Goal: Task Accomplishment & Management: Manage account settings

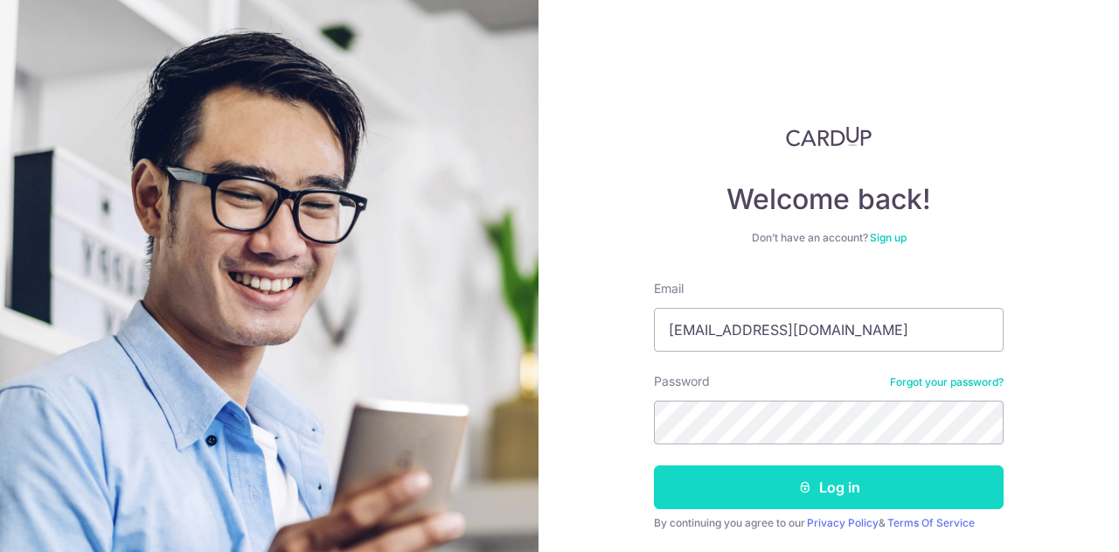
click at [810, 490] on button "Log in" at bounding box center [829, 487] width 350 height 44
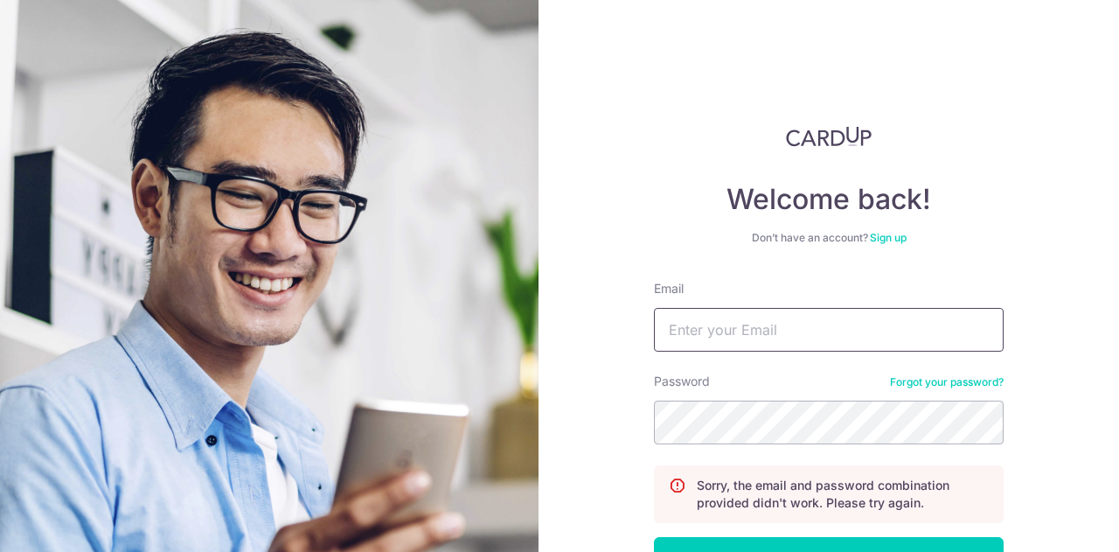
click at [748, 331] on input "Email" at bounding box center [829, 330] width 350 height 44
type input "joelkoh8@gmail.com"
click at [654, 537] on button "Log in" at bounding box center [829, 559] width 350 height 44
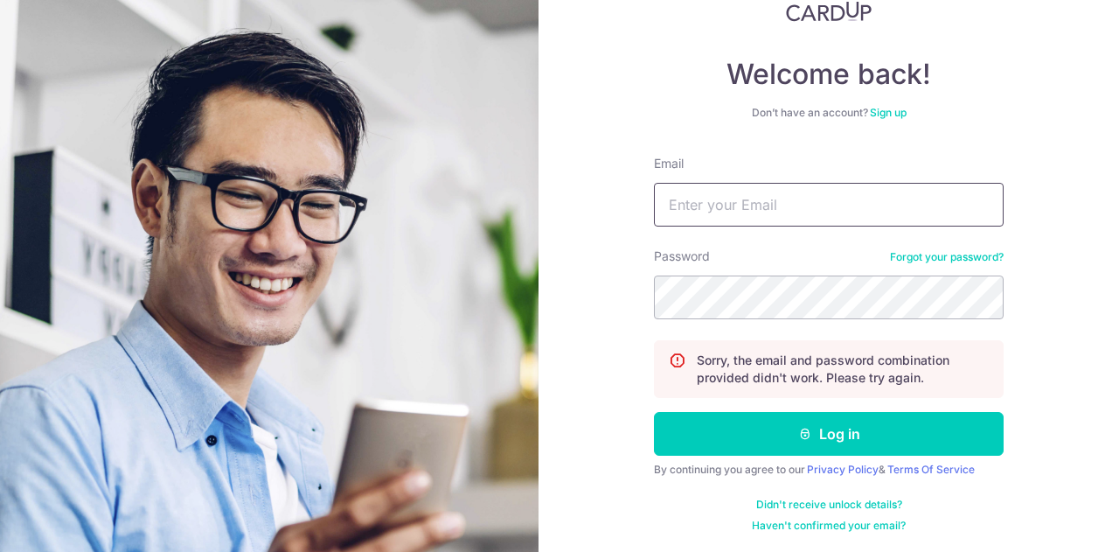
click at [724, 198] on input "Email" at bounding box center [829, 205] width 350 height 44
type input "[EMAIL_ADDRESS][DOMAIN_NAME]"
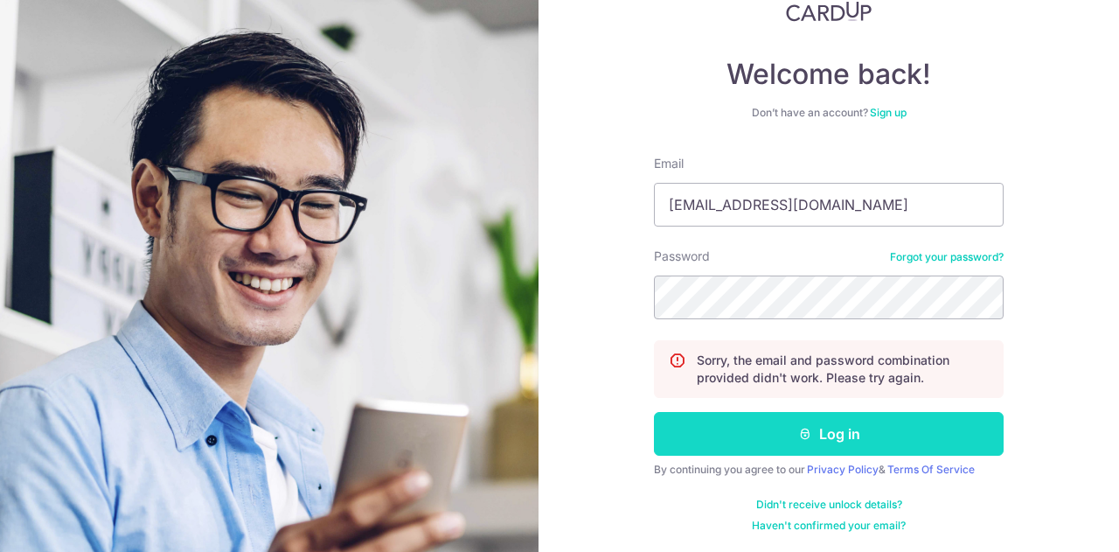
click at [838, 436] on button "Log in" at bounding box center [829, 434] width 350 height 44
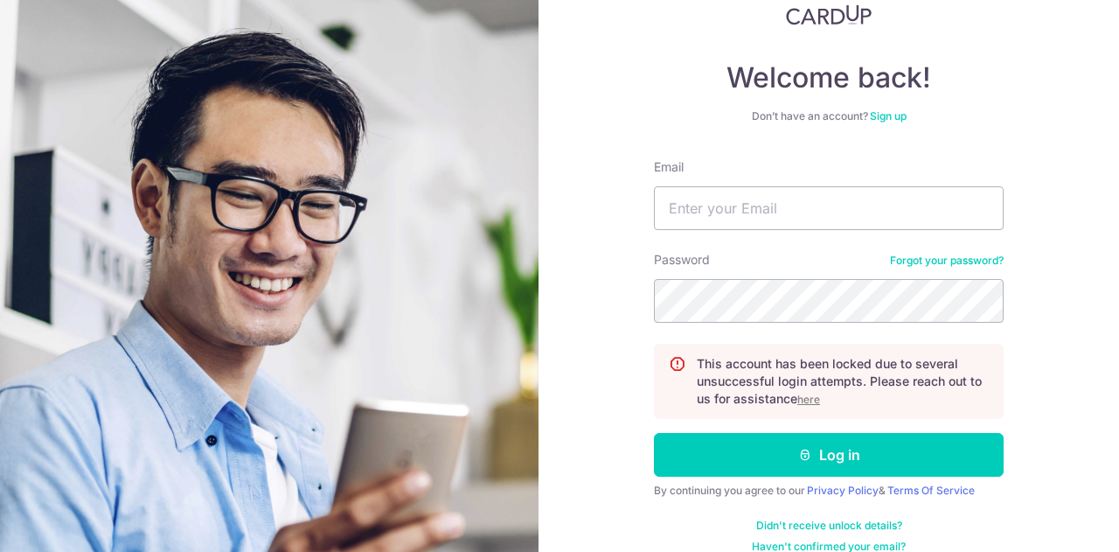
scroll to position [143, 0]
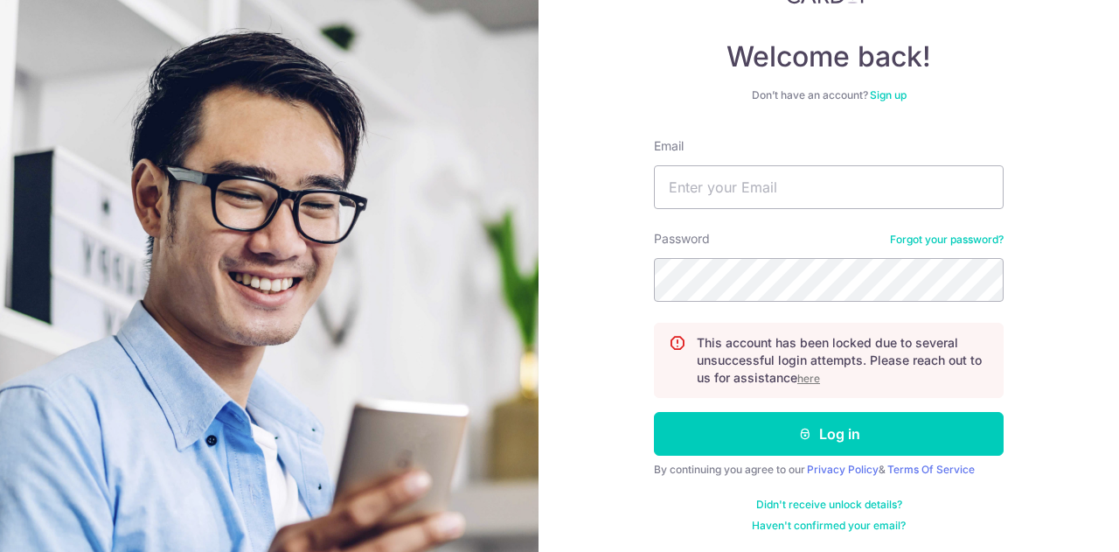
click at [804, 375] on u "here" at bounding box center [808, 378] width 23 height 13
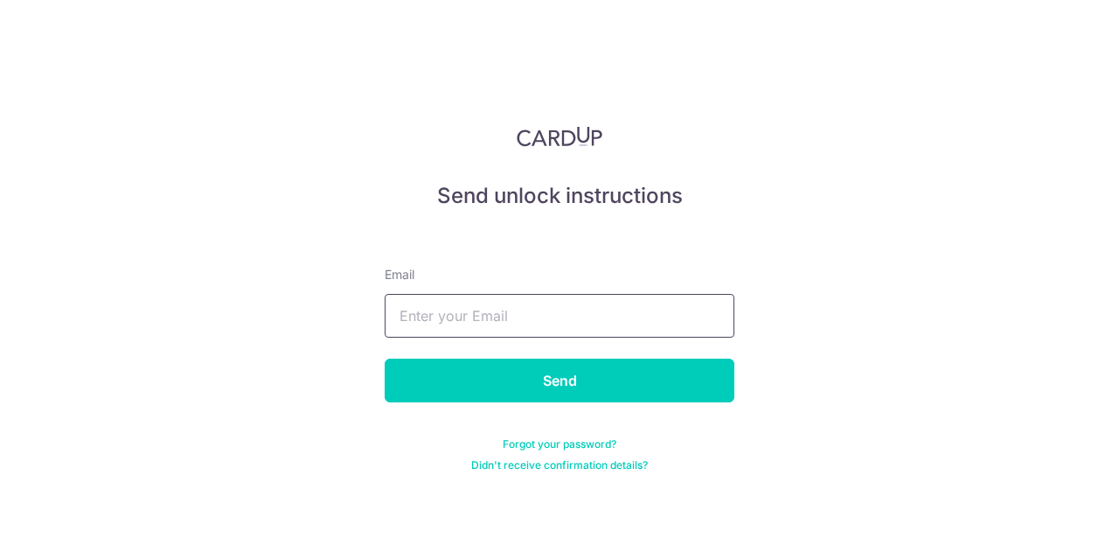
click at [592, 316] on input "text" at bounding box center [560, 316] width 350 height 44
type input "[EMAIL_ADDRESS][DOMAIN_NAME]"
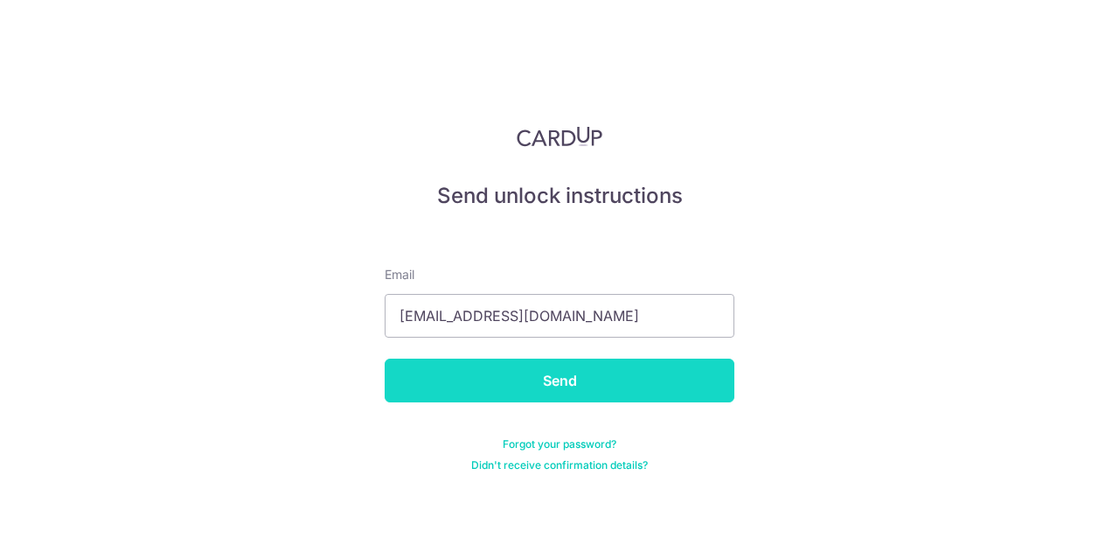
click at [588, 384] on input "Send" at bounding box center [560, 380] width 350 height 44
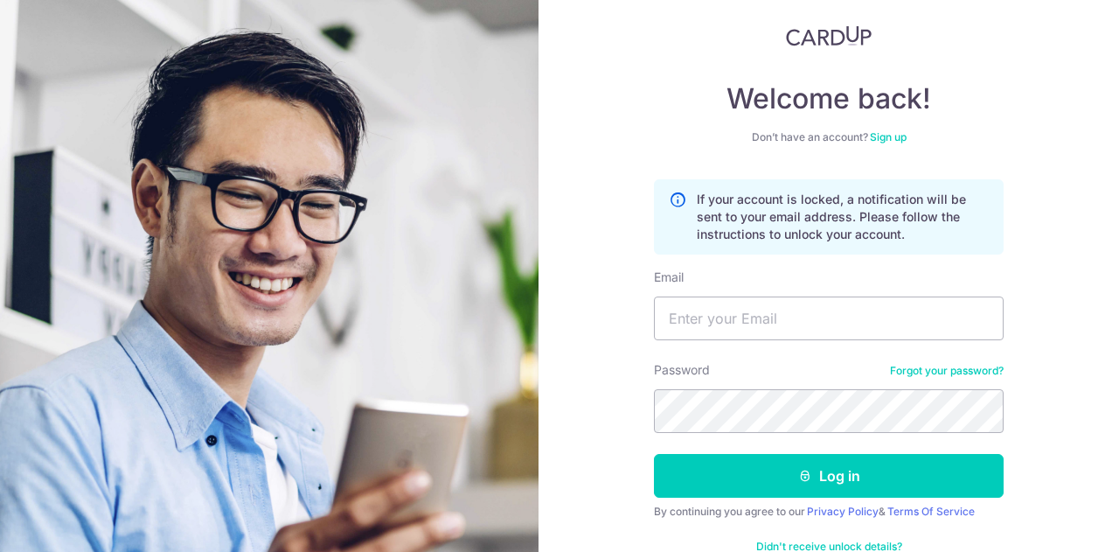
scroll to position [143, 0]
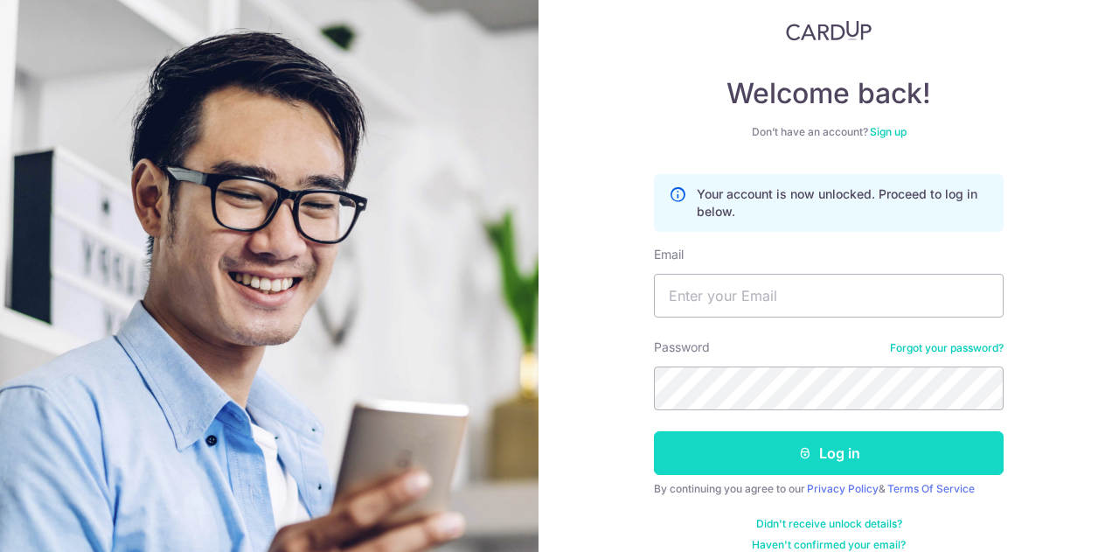
scroll to position [125, 0]
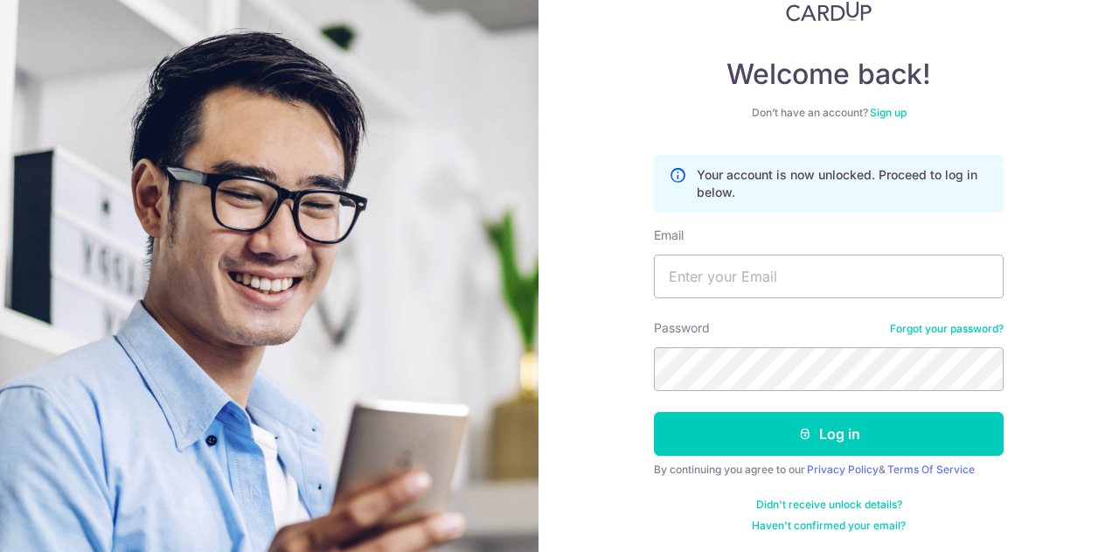
click at [935, 332] on link "Forgot your password?" at bounding box center [947, 329] width 114 height 14
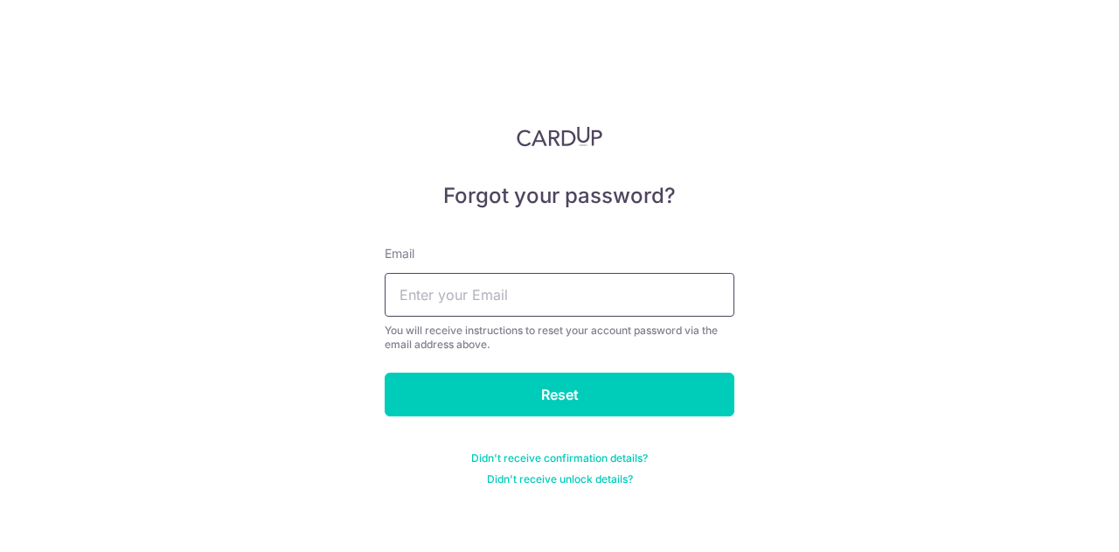
click at [529, 282] on input "text" at bounding box center [560, 295] width 350 height 44
type input "joelkoh8@gmail.com"
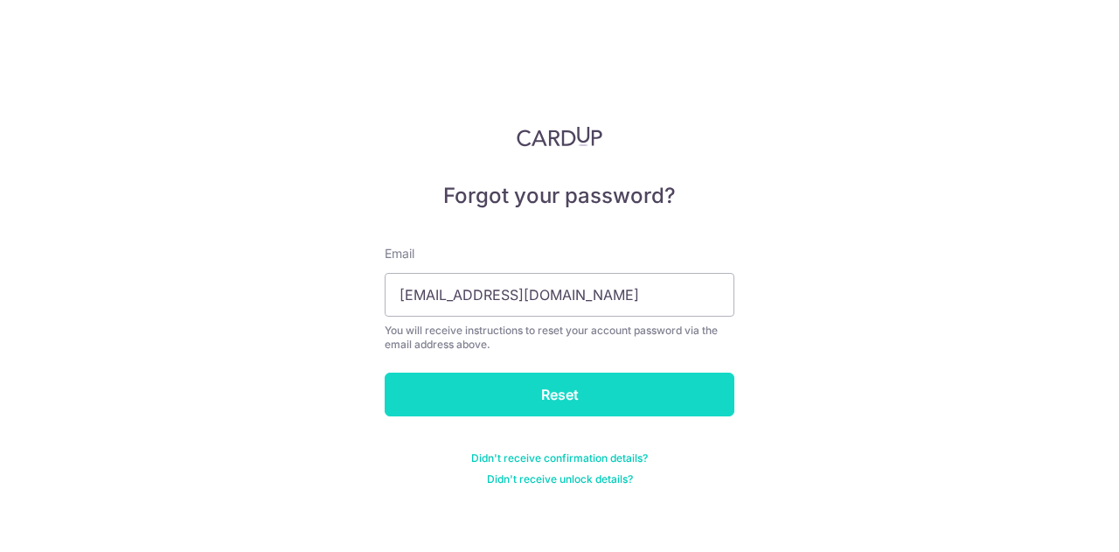
click at [557, 387] on input "Reset" at bounding box center [560, 394] width 350 height 44
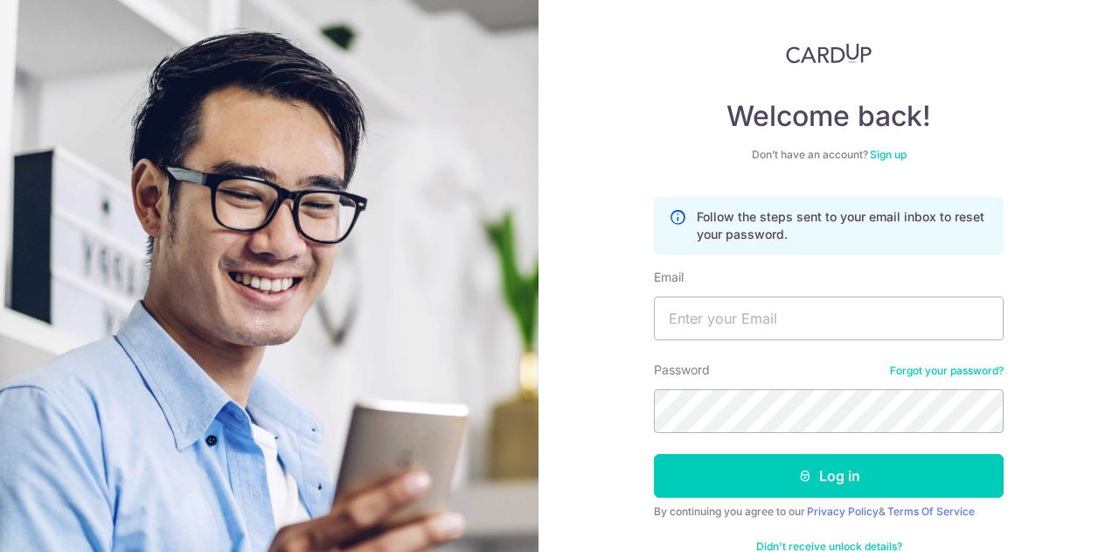
scroll to position [88, 0]
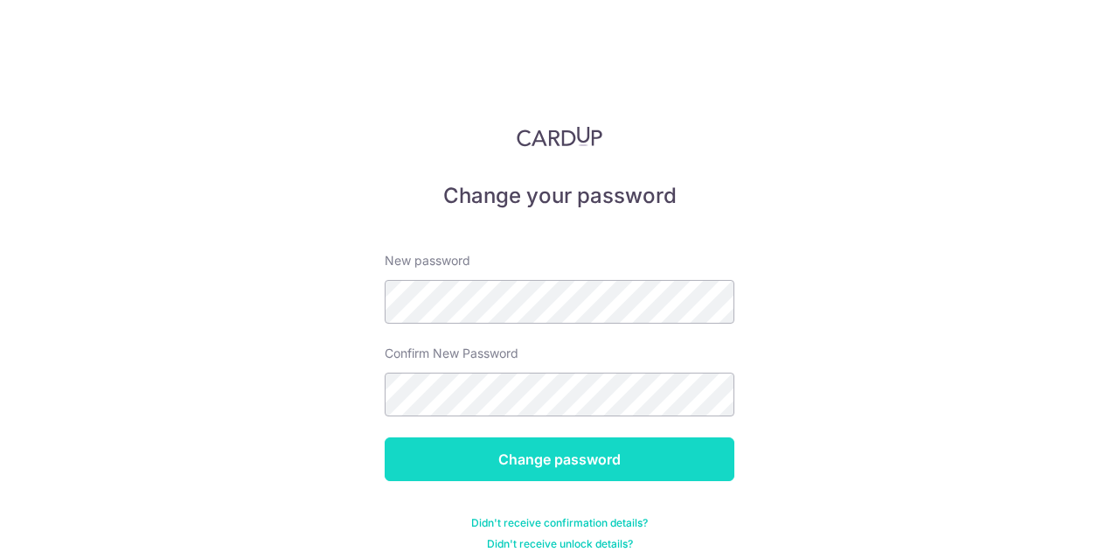
click at [557, 465] on input "Change password" at bounding box center [560, 459] width 350 height 44
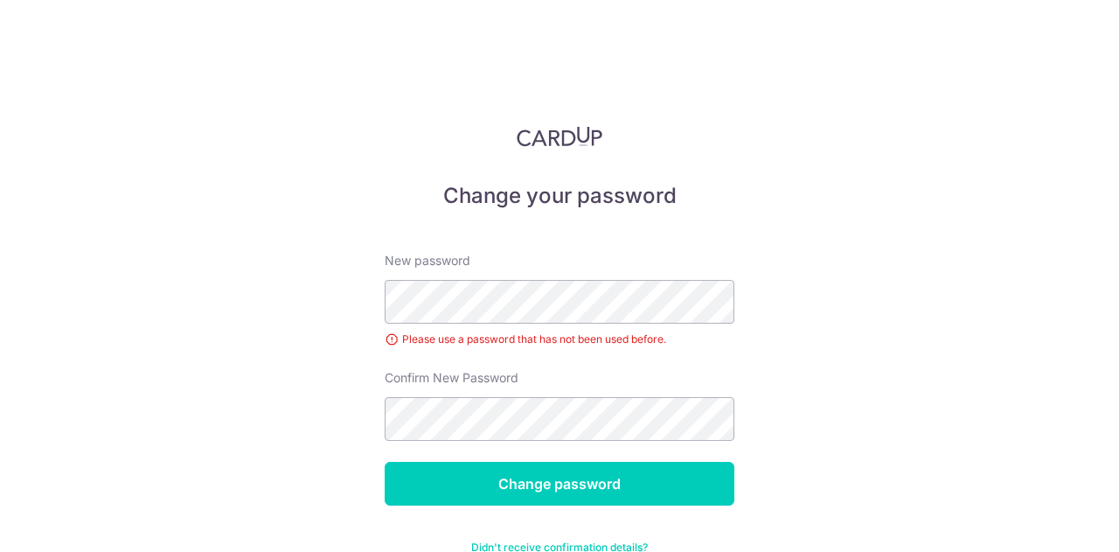
scroll to position [44, 0]
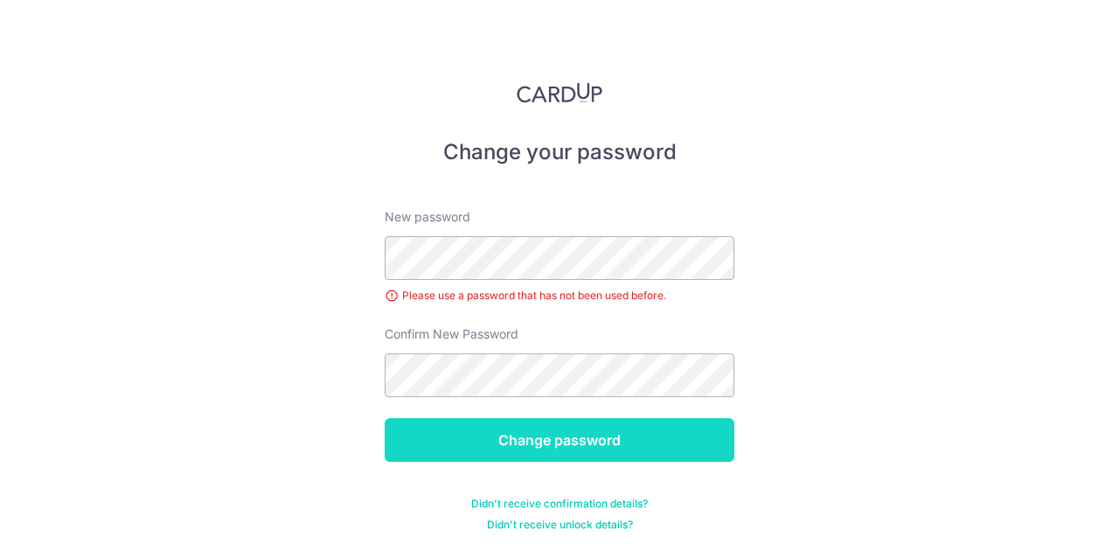
click at [556, 429] on input "Change password" at bounding box center [560, 440] width 350 height 44
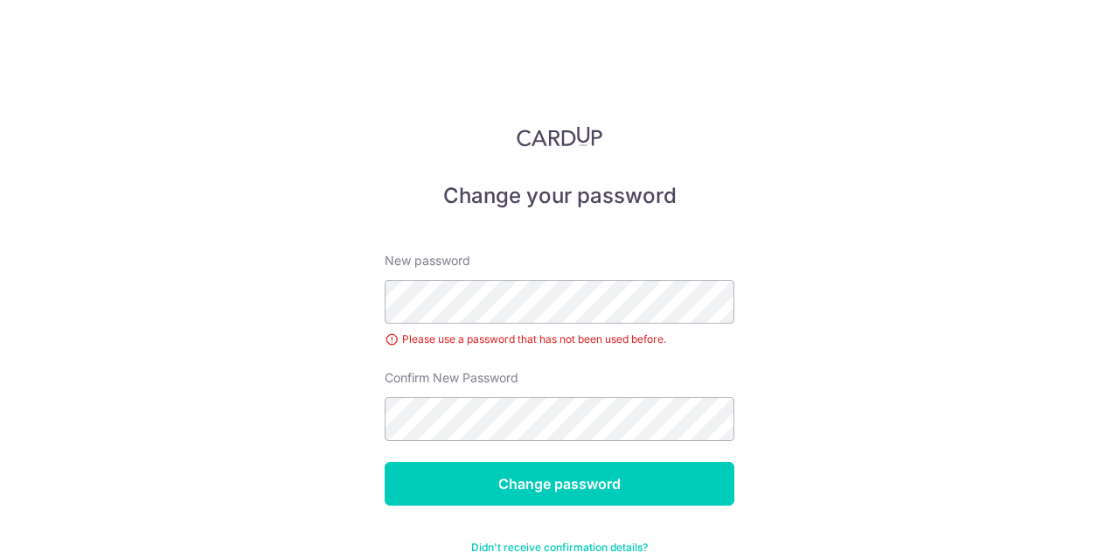
scroll to position [44, 0]
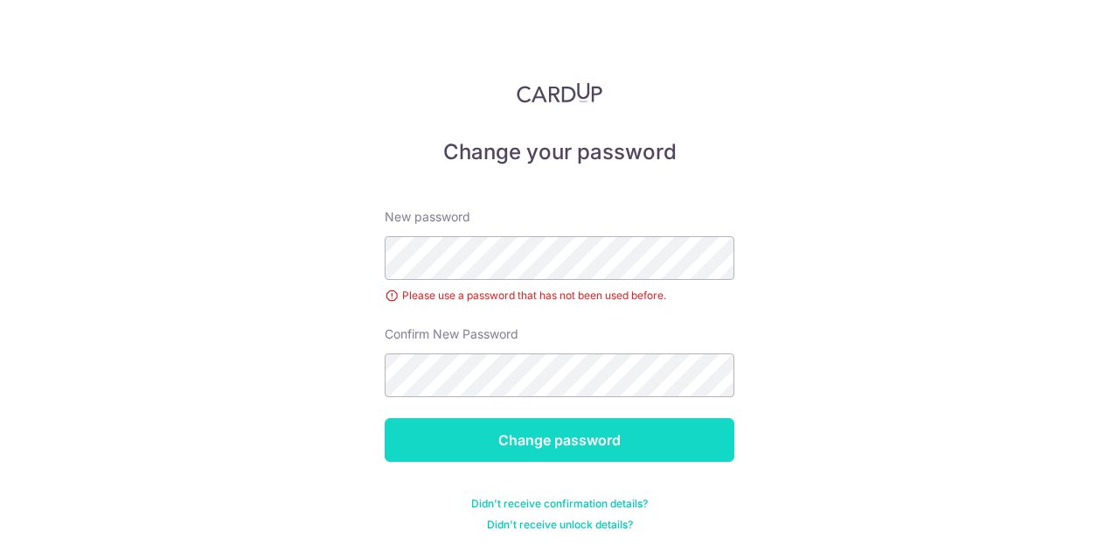
click at [561, 434] on input "Change password" at bounding box center [560, 440] width 350 height 44
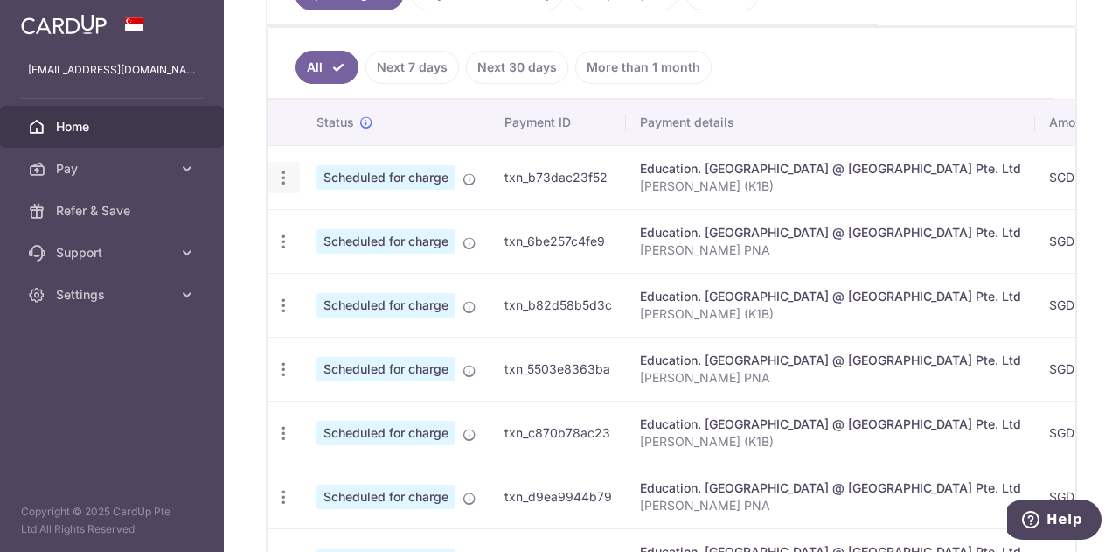
click at [285, 179] on icon "button" at bounding box center [284, 178] width 18 height 18
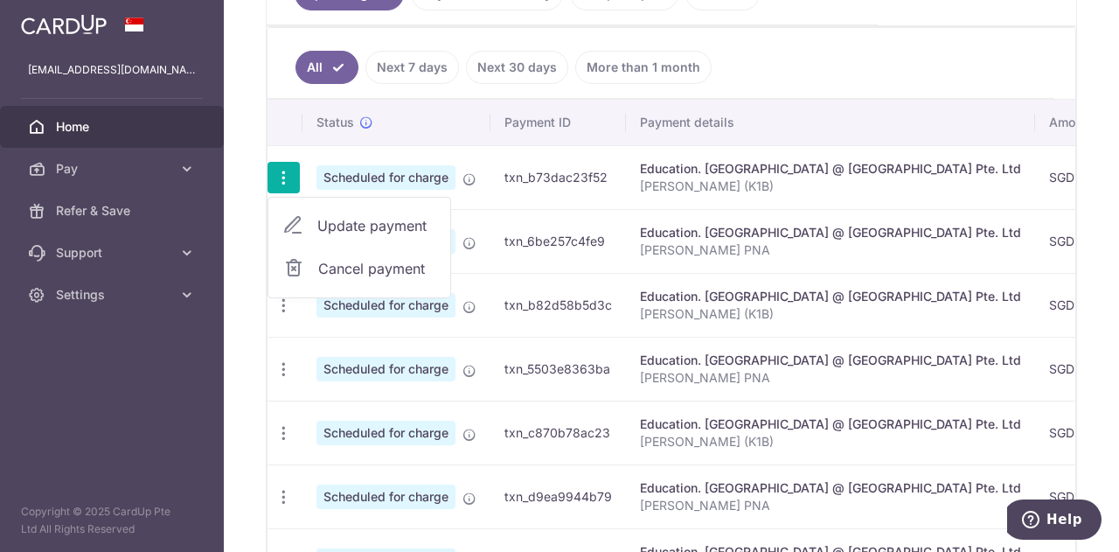
click at [317, 219] on span "Update payment" at bounding box center [376, 225] width 119 height 21
radio input "true"
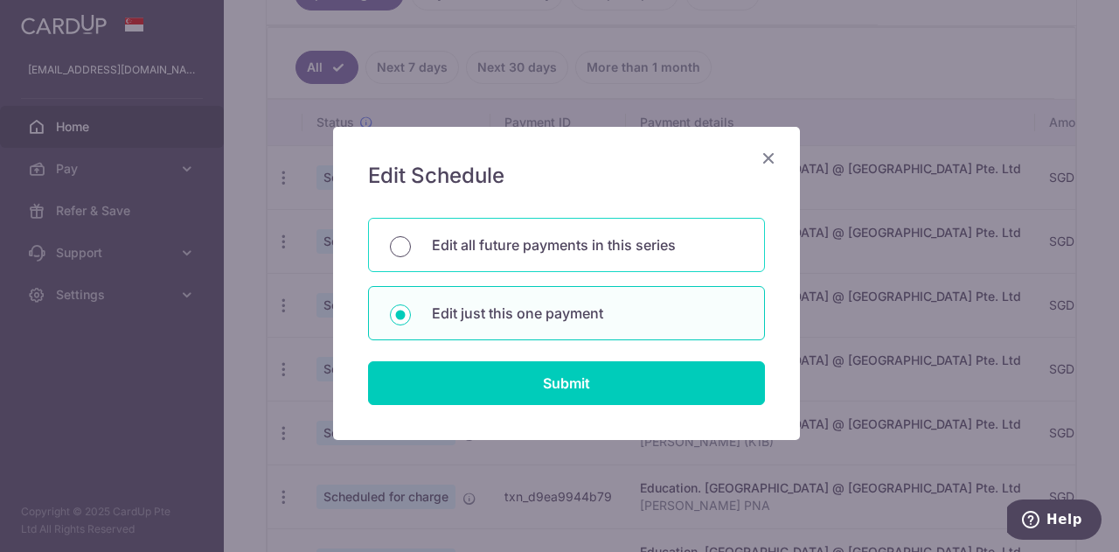
click at [390, 240] on input "Edit all future payments in this series" at bounding box center [400, 246] width 21 height 21
radio input "true"
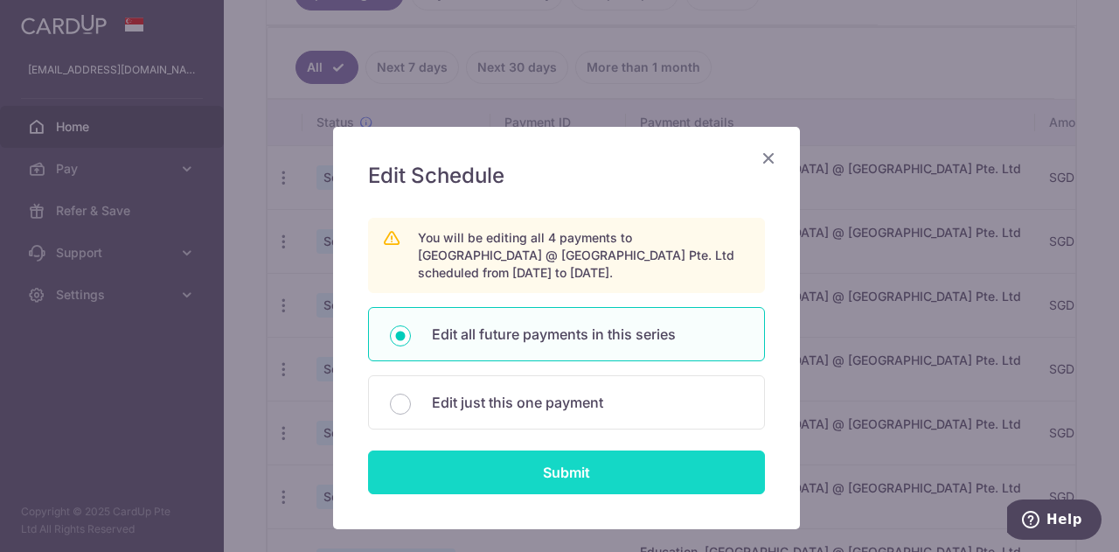
click at [584, 471] on input "Submit" at bounding box center [566, 472] width 397 height 44
radio input "true"
type input "1,662.00"
type input "[PERSON_NAME] (K1B)"
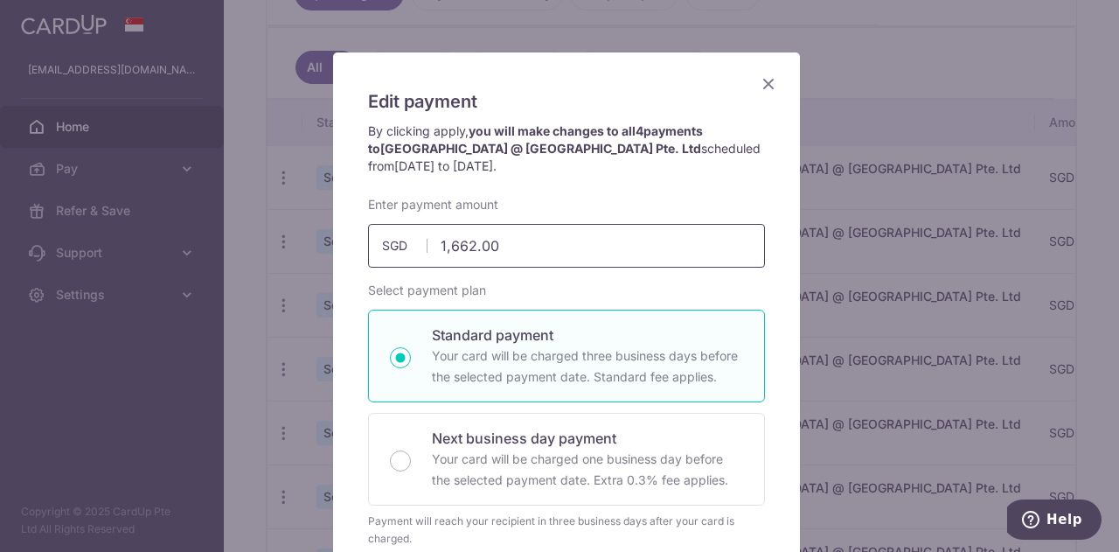
scroll to position [91, 0]
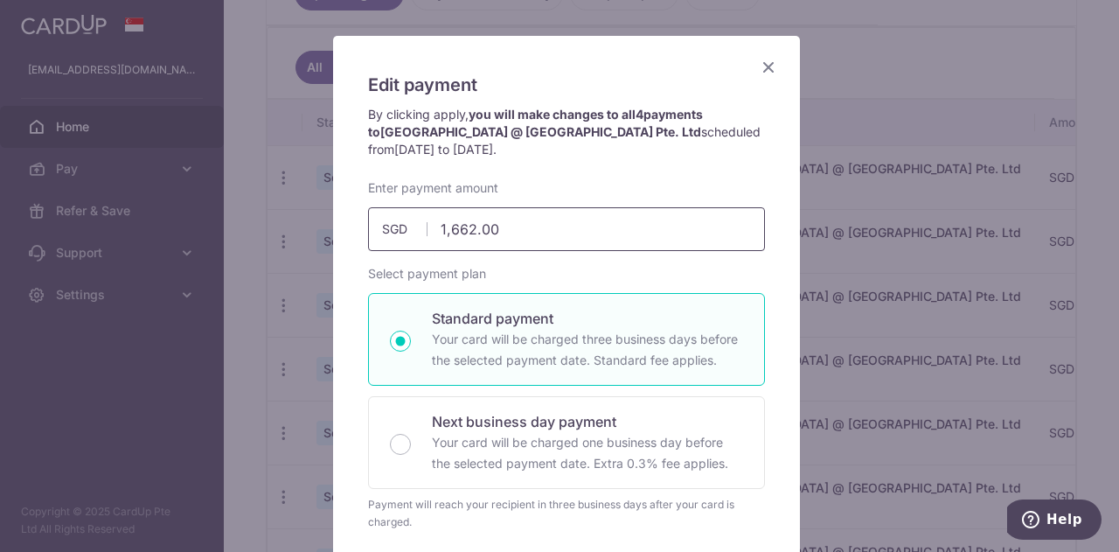
drag, startPoint x: 516, startPoint y: 233, endPoint x: 422, endPoint y: 240, distance: 93.8
click at [422, 240] on input "1,662.00" at bounding box center [566, 229] width 397 height 44
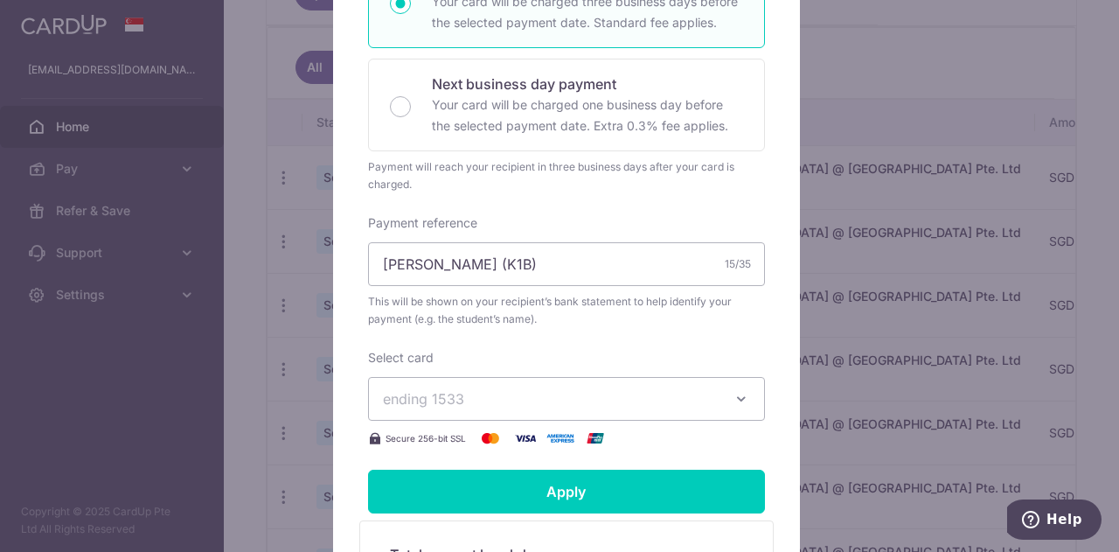
scroll to position [549, 0]
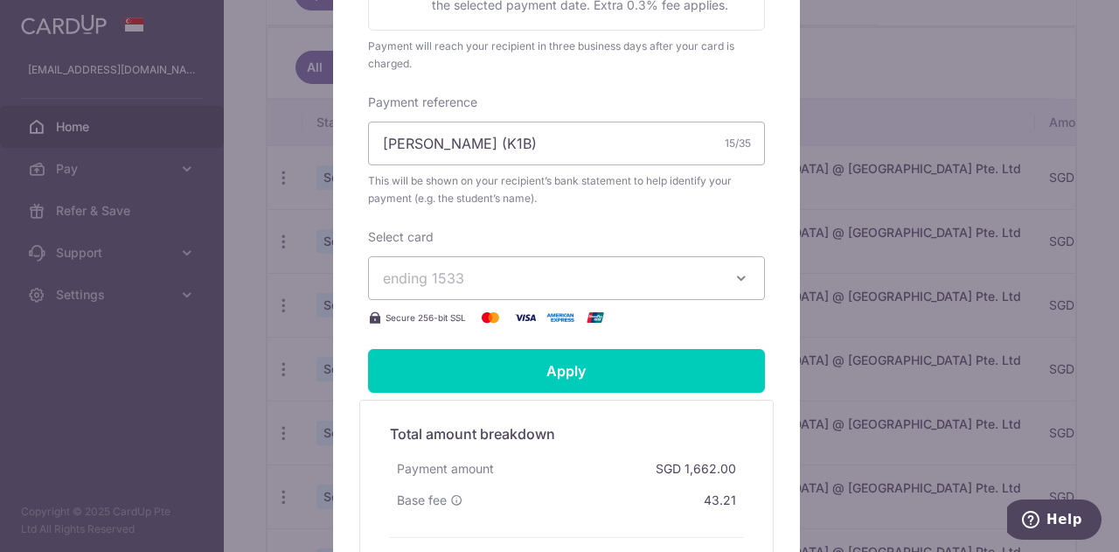
type input "1,792.80"
click at [671, 278] on span "ending 1533" at bounding box center [551, 278] width 336 height 21
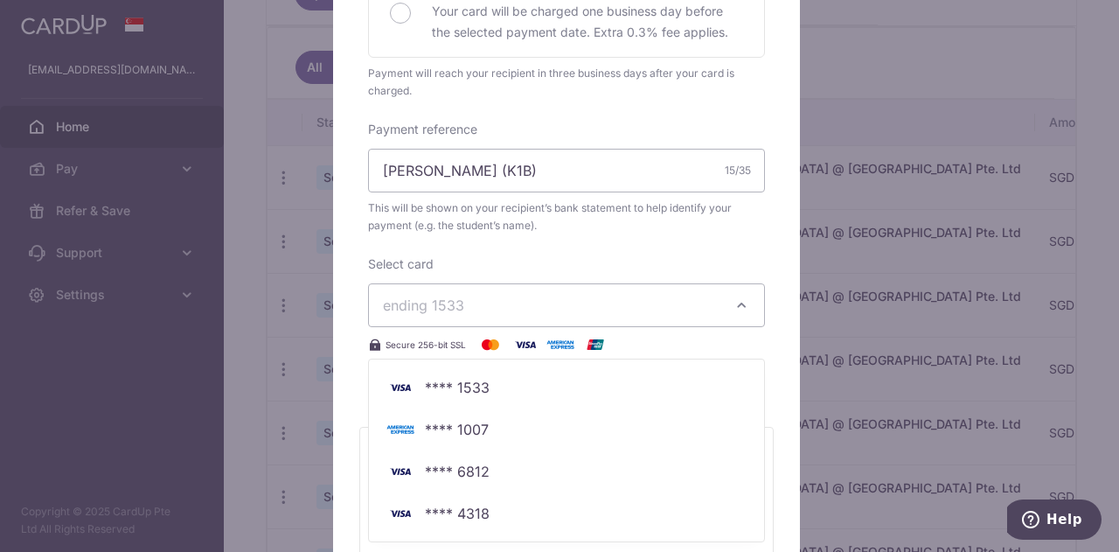
scroll to position [529, 0]
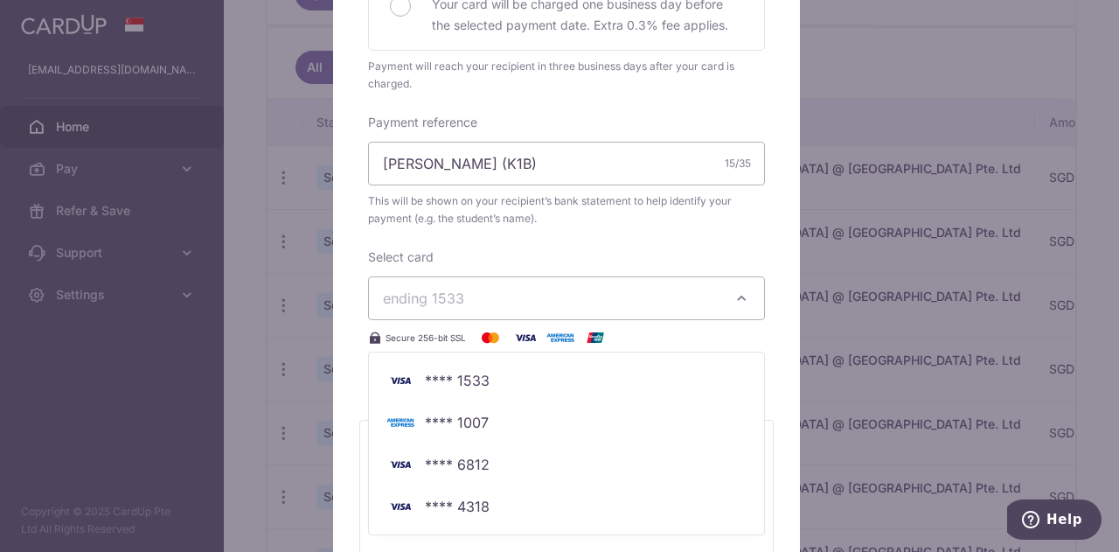
click at [883, 87] on div "Edit payment By clicking apply, you will make changes to all 4 payments to Mulb…" at bounding box center [559, 276] width 1119 height 552
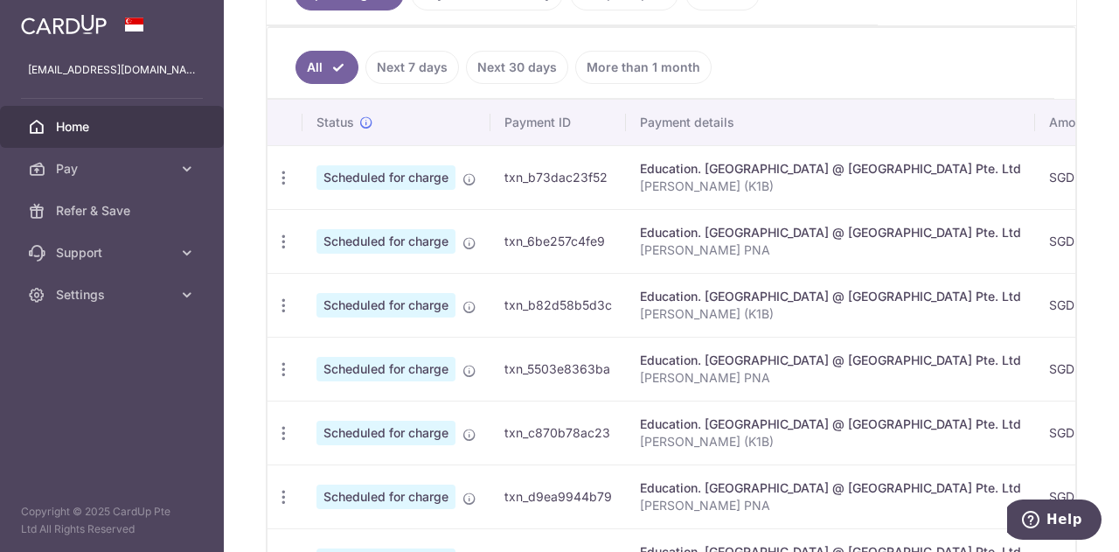
scroll to position [0, 0]
click at [285, 169] on icon "button" at bounding box center [284, 178] width 18 height 18
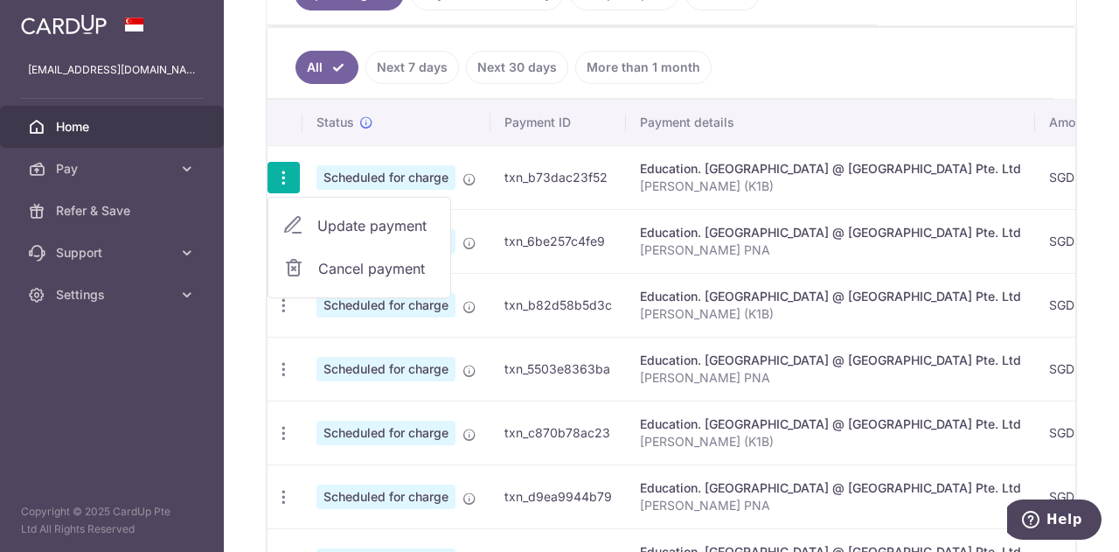
click at [363, 221] on span "Update payment" at bounding box center [376, 225] width 119 height 21
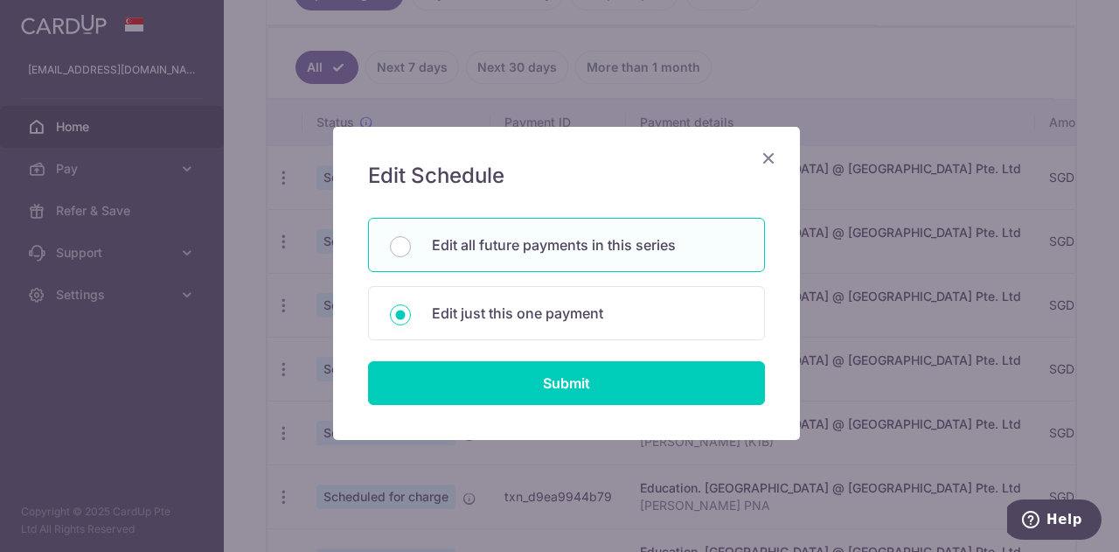
click at [486, 252] on p "Edit all future payments in this series" at bounding box center [587, 244] width 311 height 21
click at [411, 252] on input "Edit all future payments in this series" at bounding box center [400, 246] width 21 height 21
radio input "true"
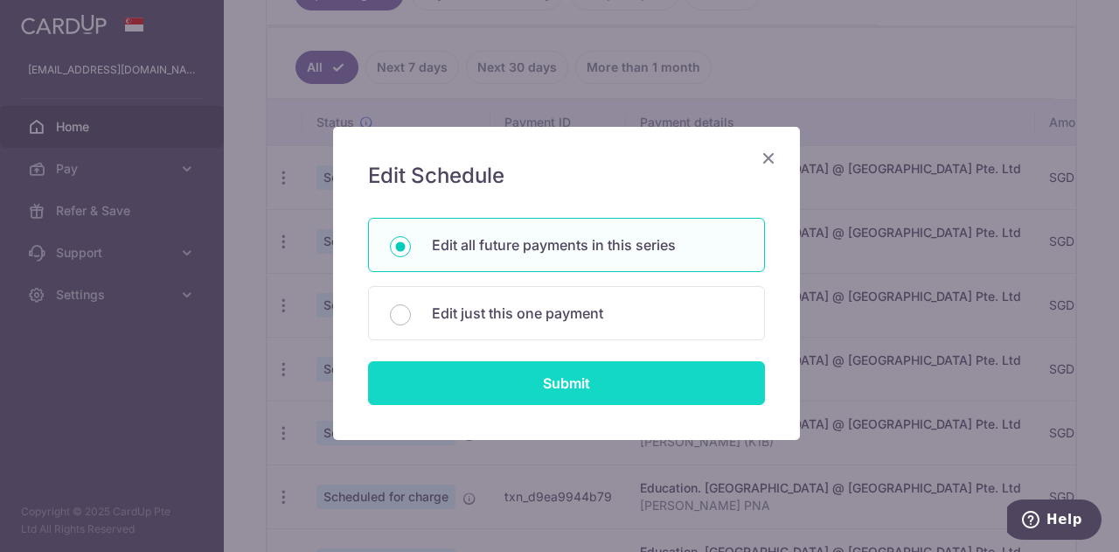
click at [523, 386] on input "Submit" at bounding box center [566, 383] width 397 height 44
type input "1,662.00"
radio input "true"
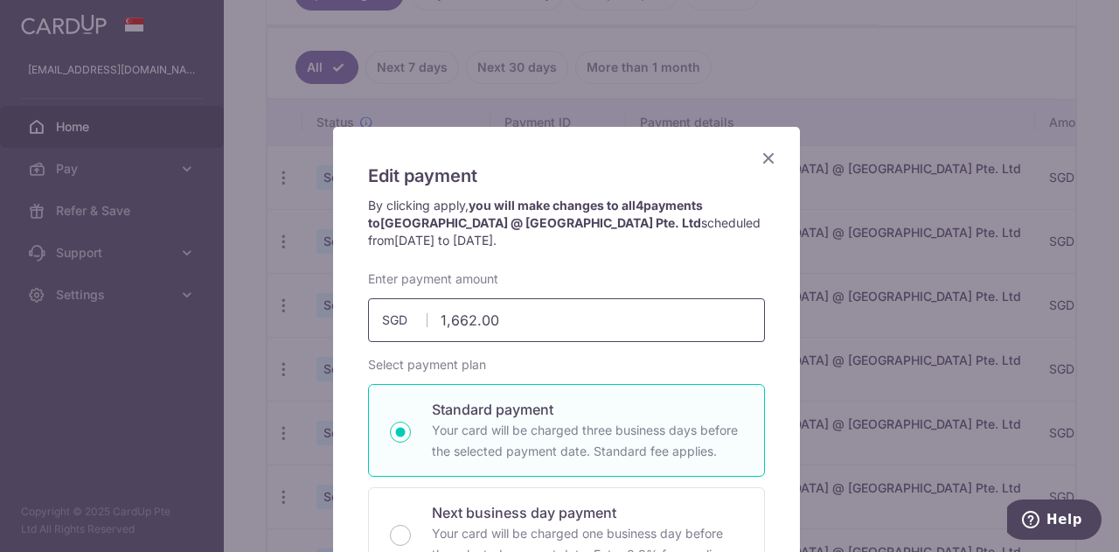
drag, startPoint x: 512, startPoint y: 314, endPoint x: 399, endPoint y: 313, distance: 113.7
click at [399, 313] on div "1,662.00 1662.00 SGD" at bounding box center [566, 320] width 397 height 44
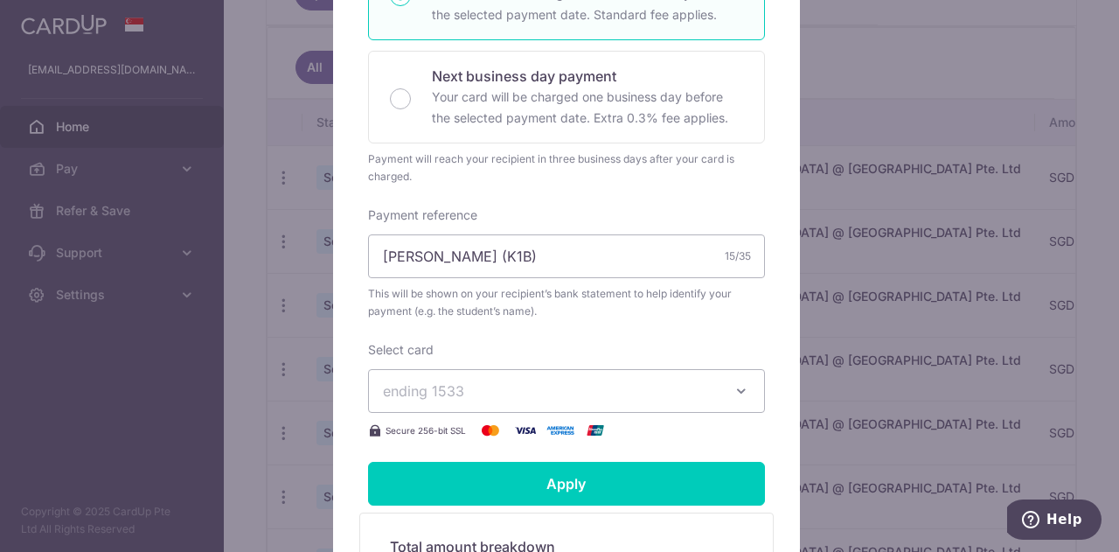
scroll to position [437, 0]
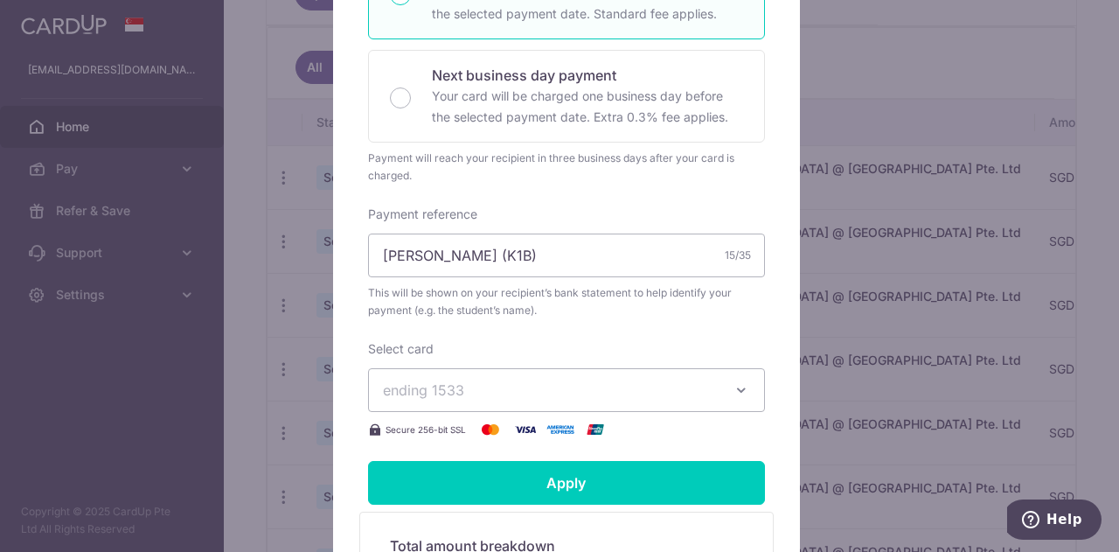
type input "1,792.80"
click at [551, 380] on span "ending 1533" at bounding box center [551, 389] width 336 height 21
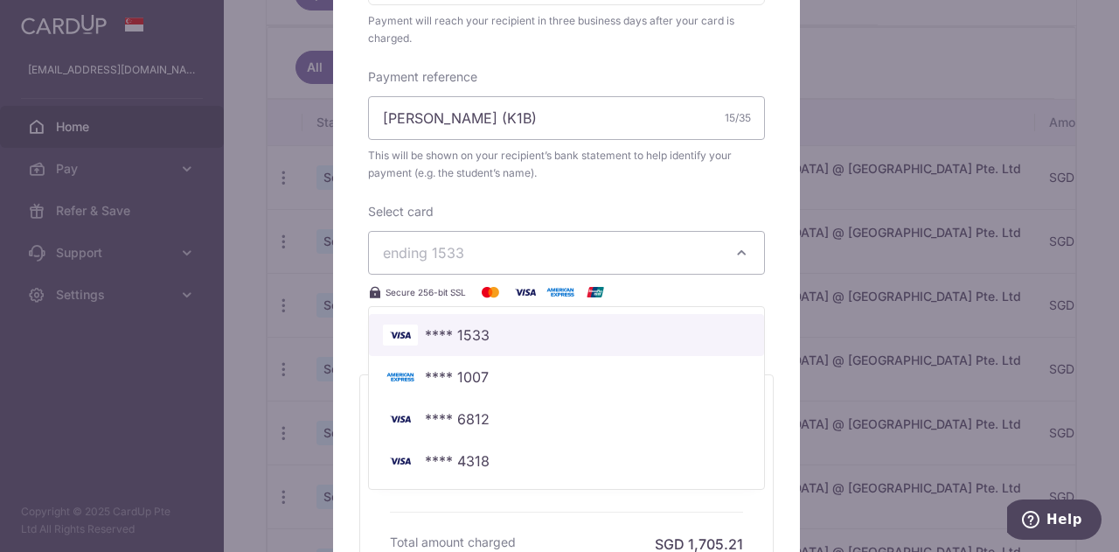
scroll to position [575, 0]
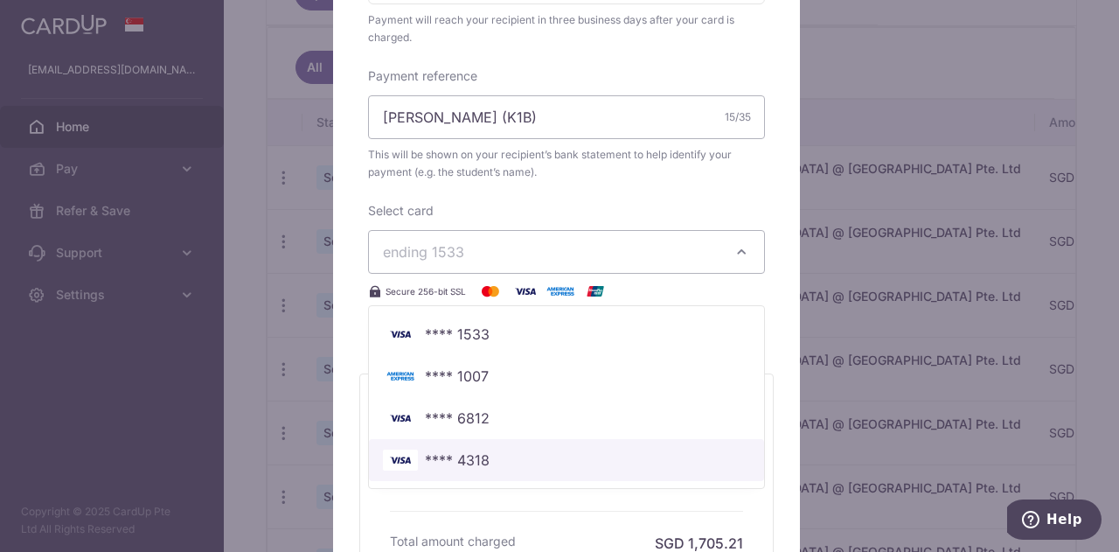
click at [527, 456] on span "**** 4318" at bounding box center [566, 459] width 367 height 21
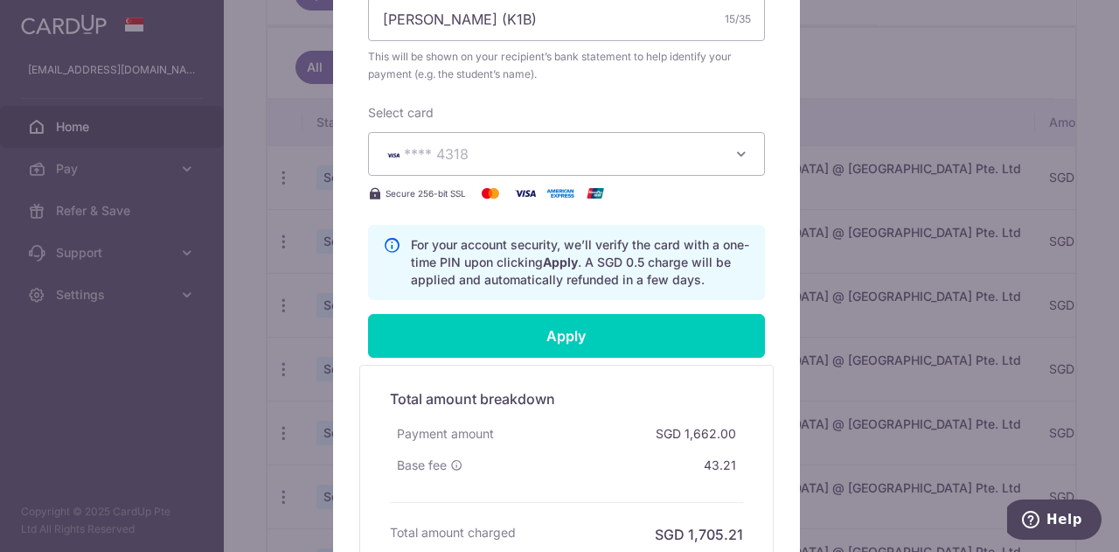
scroll to position [738, 0]
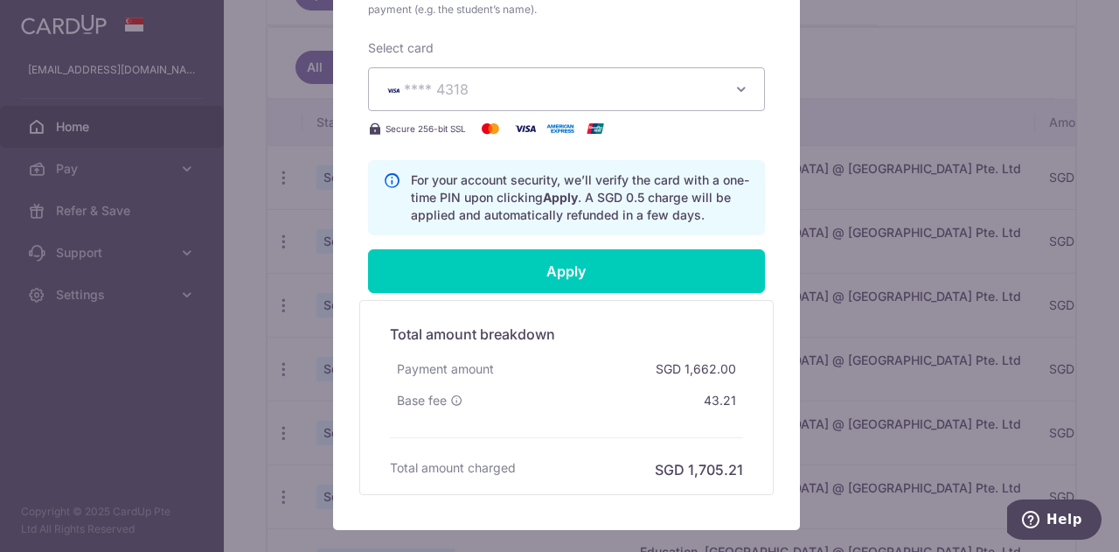
click at [450, 400] on icon at bounding box center [456, 400] width 12 height 12
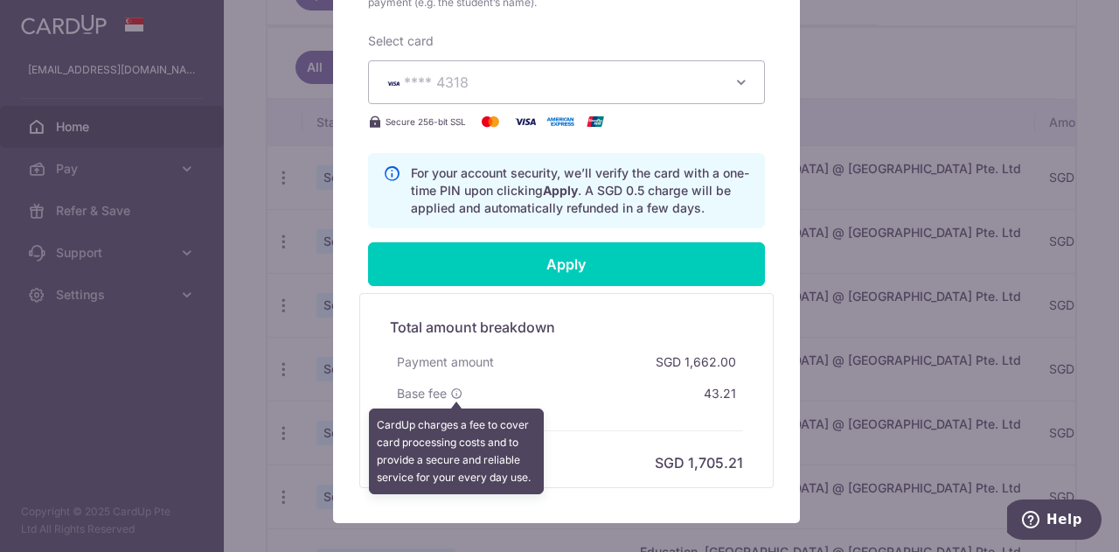
scroll to position [748, 0]
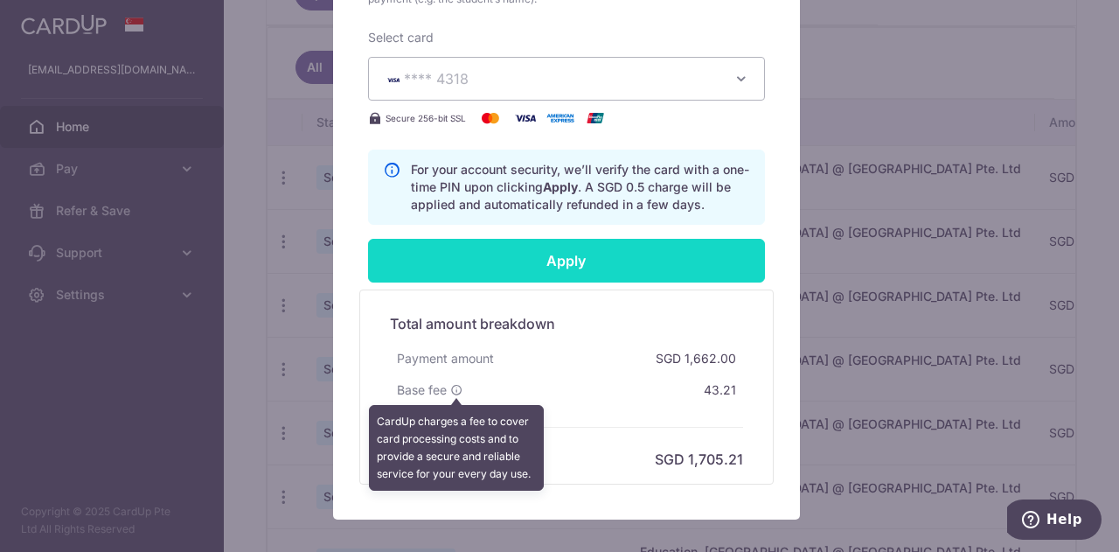
click at [570, 267] on input "Apply" at bounding box center [566, 261] width 397 height 44
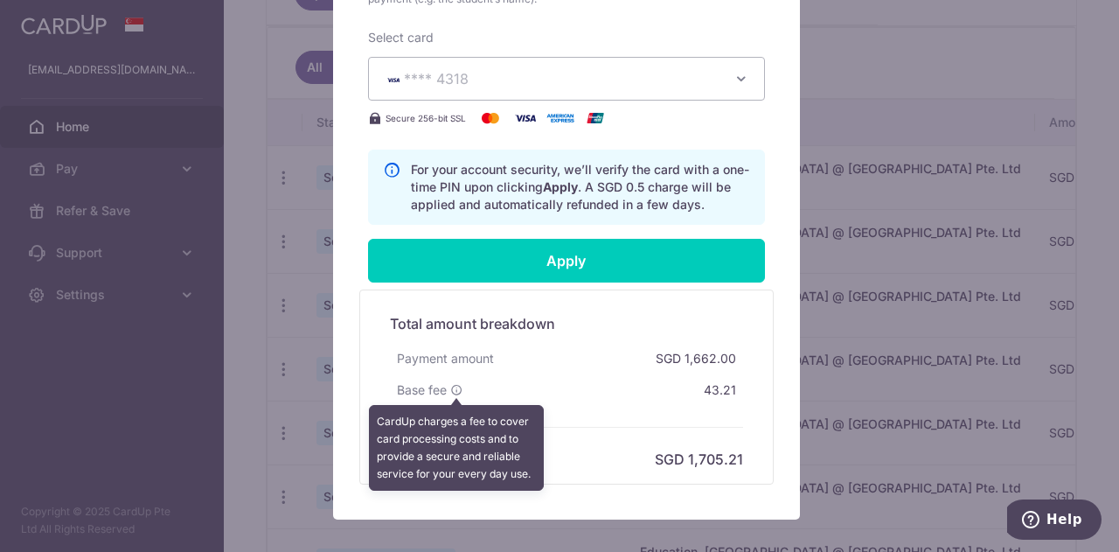
type input "Successfully Applied"
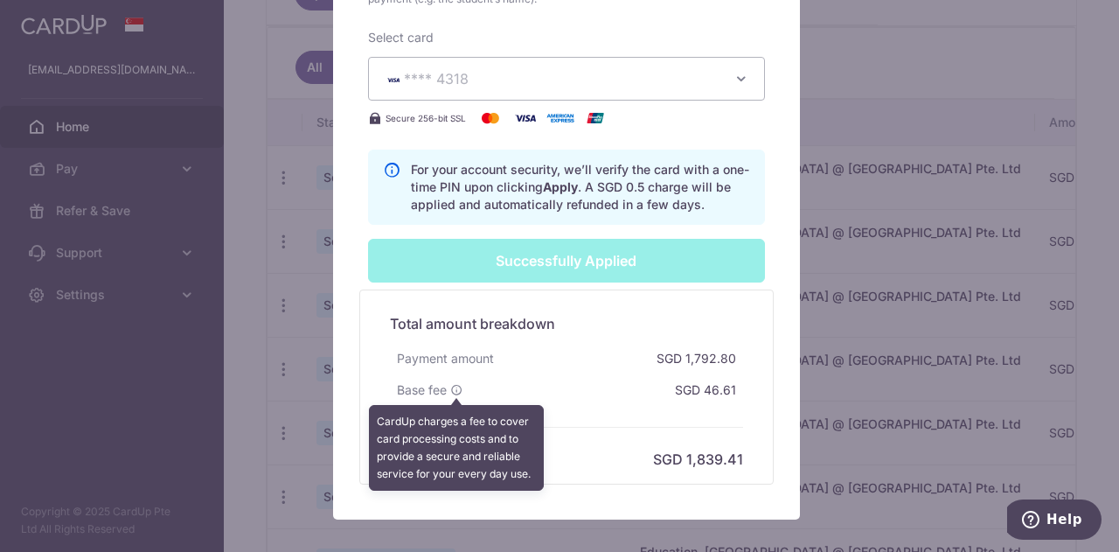
scroll to position [899, 0]
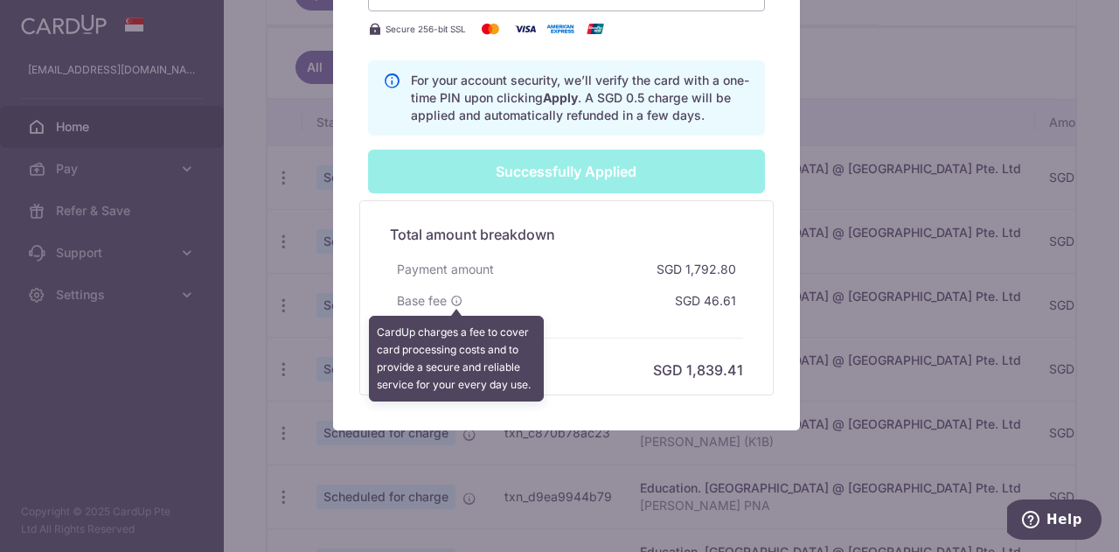
click at [579, 316] on div "Total amount breakdown Payment amount SGD 1,792.80 Base fee CardUp charges a fe…" at bounding box center [566, 297] width 371 height 165
click at [604, 262] on div "Payment amount SGD 1,792.80" at bounding box center [566, 269] width 353 height 31
click at [651, 442] on div "Edit payment By clicking apply, you will make changes to all 4 payments to Mulb…" at bounding box center [559, 276] width 1119 height 552
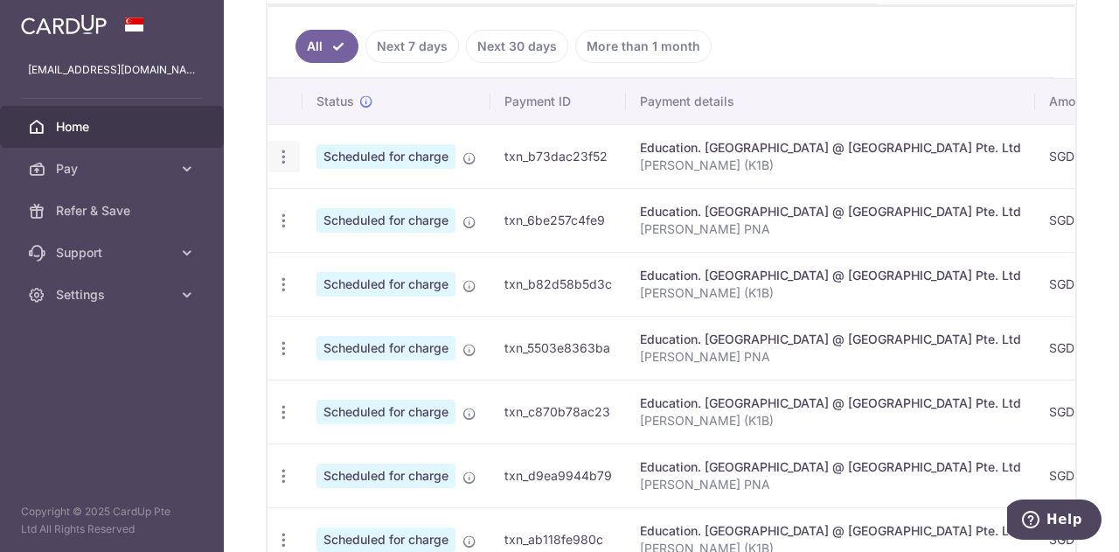
click at [282, 156] on icon "button" at bounding box center [284, 157] width 18 height 18
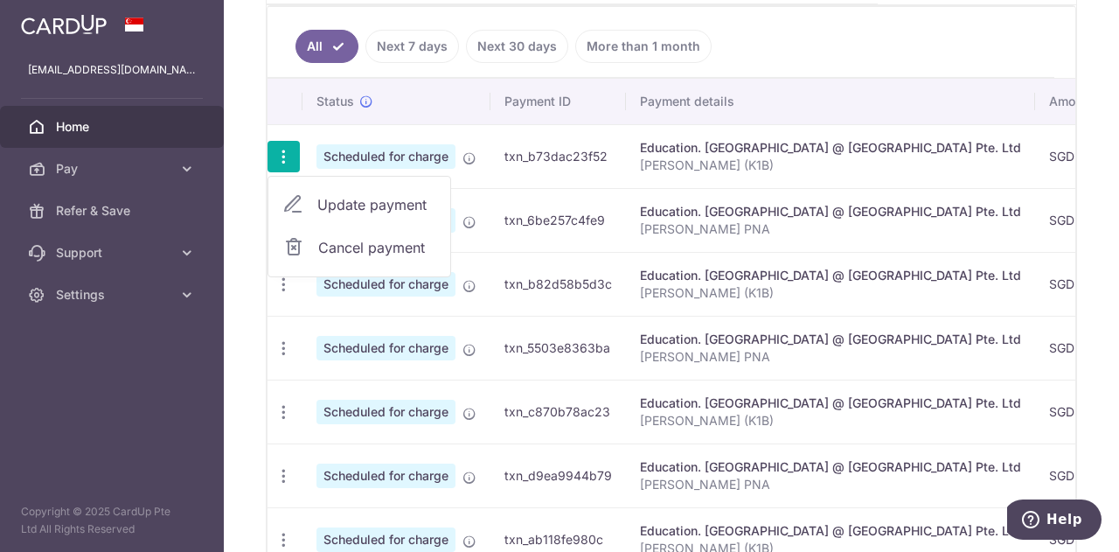
click at [324, 195] on span "Update payment" at bounding box center [376, 204] width 119 height 21
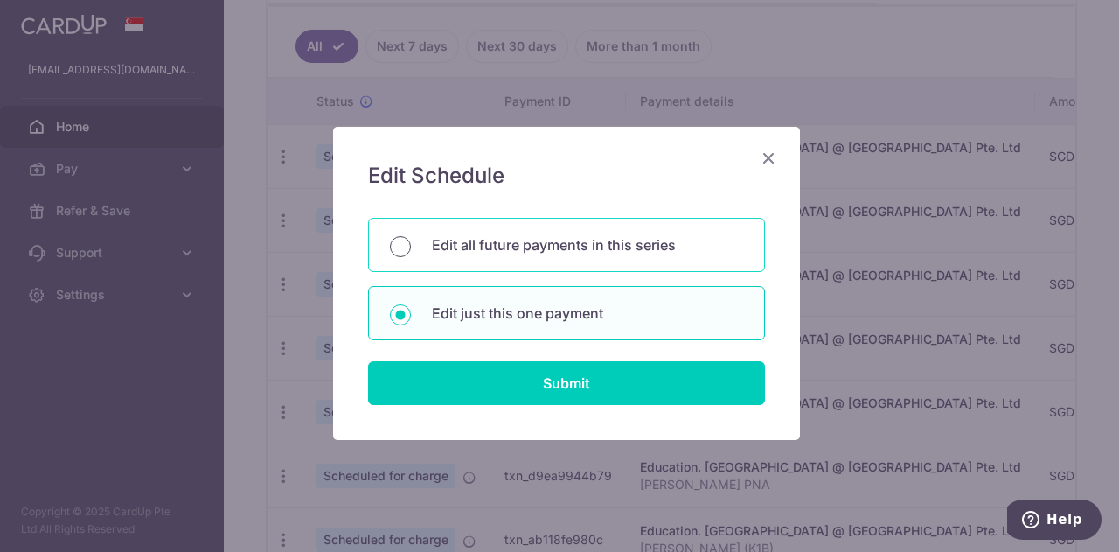
click at [390, 245] on input "Edit all future payments in this series" at bounding box center [400, 246] width 21 height 21
radio input "true"
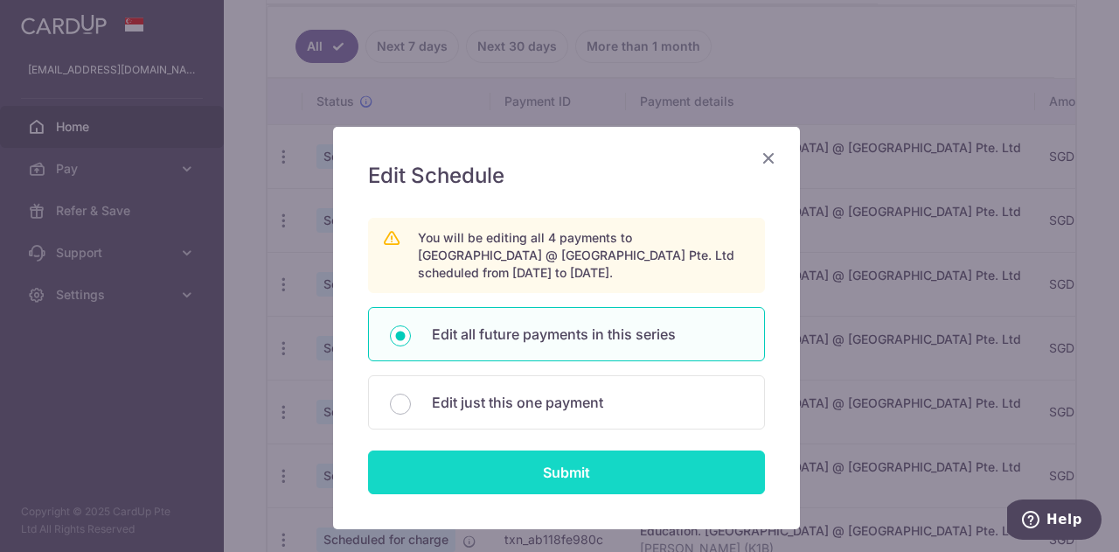
click at [512, 464] on input "Submit" at bounding box center [566, 472] width 397 height 44
radio input "true"
type input "1,792.80"
type input "[PERSON_NAME] (K1B)"
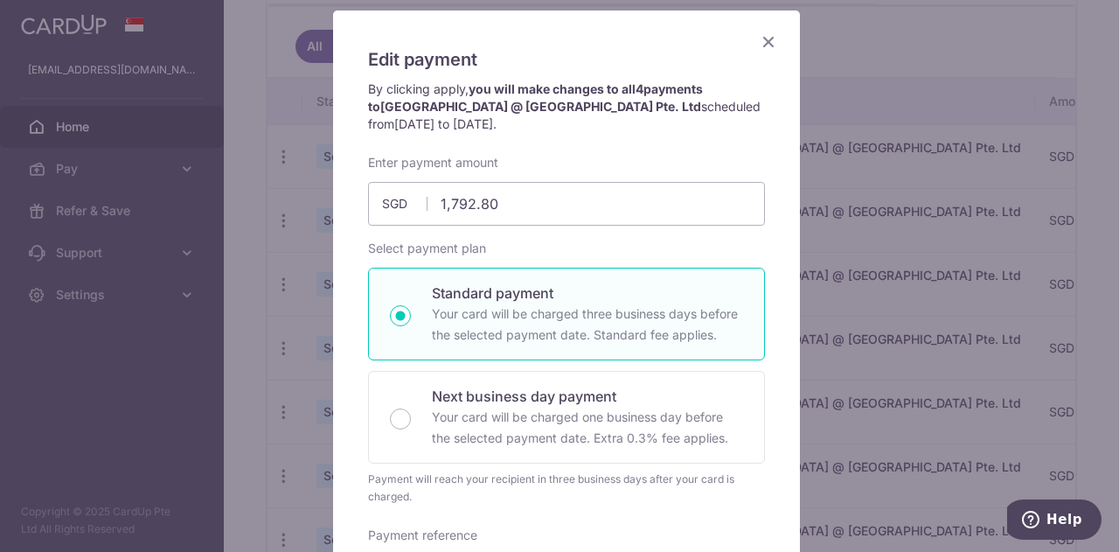
scroll to position [115, 0]
click at [758, 44] on icon "Close" at bounding box center [768, 43] width 21 height 22
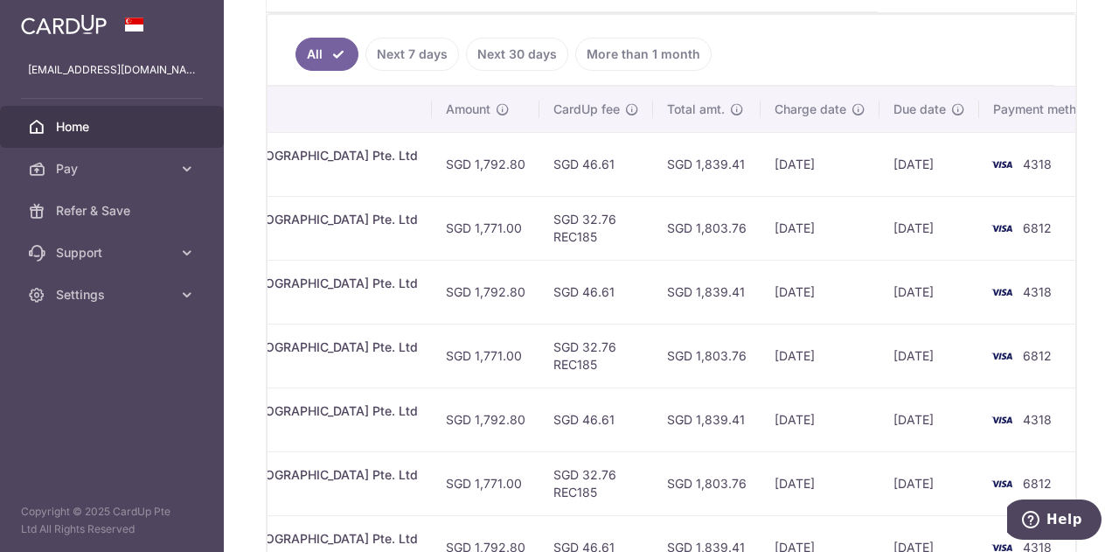
scroll to position [0, 0]
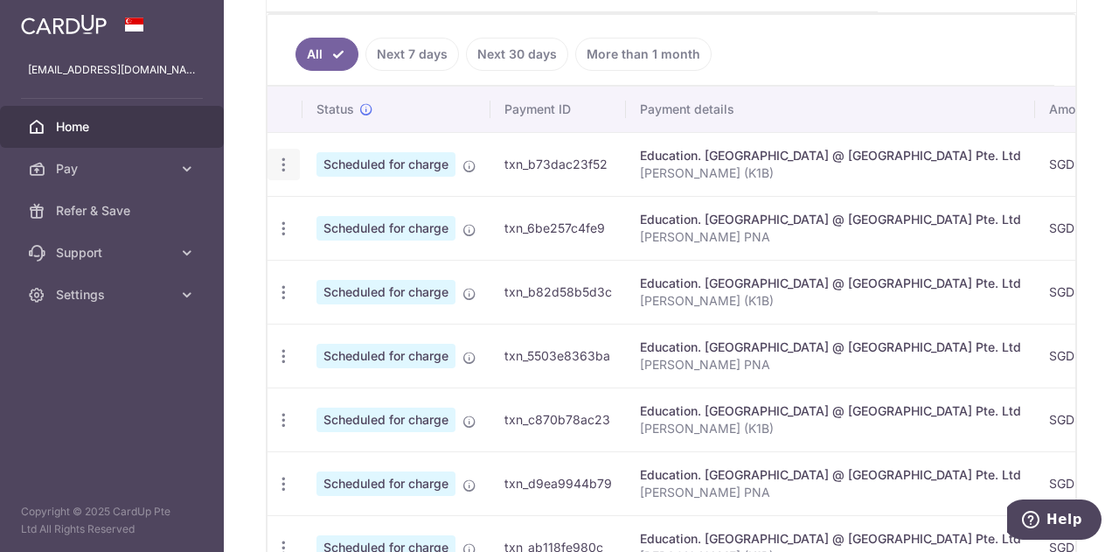
click at [282, 156] on icon "button" at bounding box center [284, 165] width 18 height 18
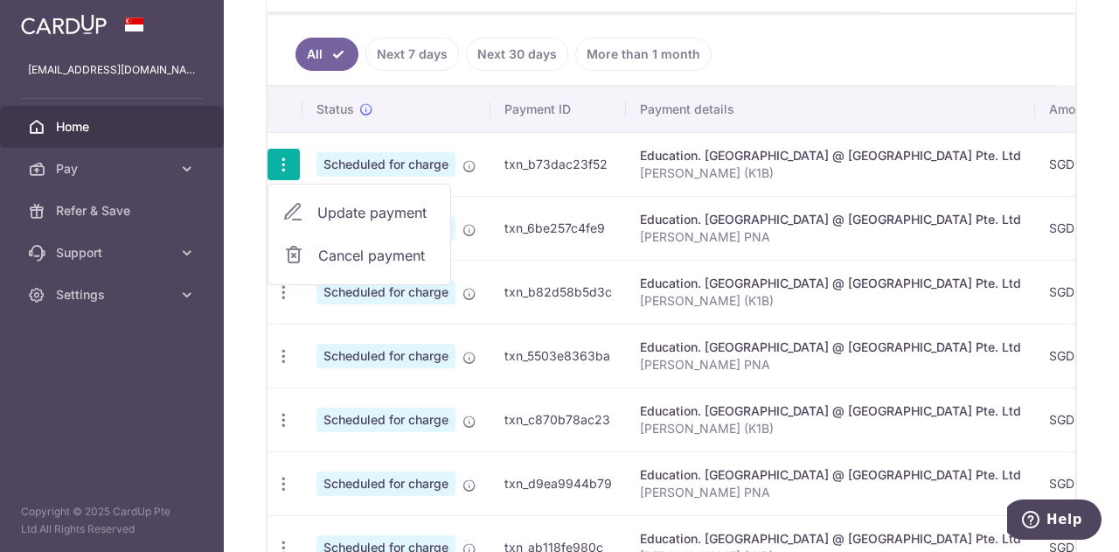
click at [388, 209] on span "Update payment" at bounding box center [376, 212] width 119 height 21
radio input "true"
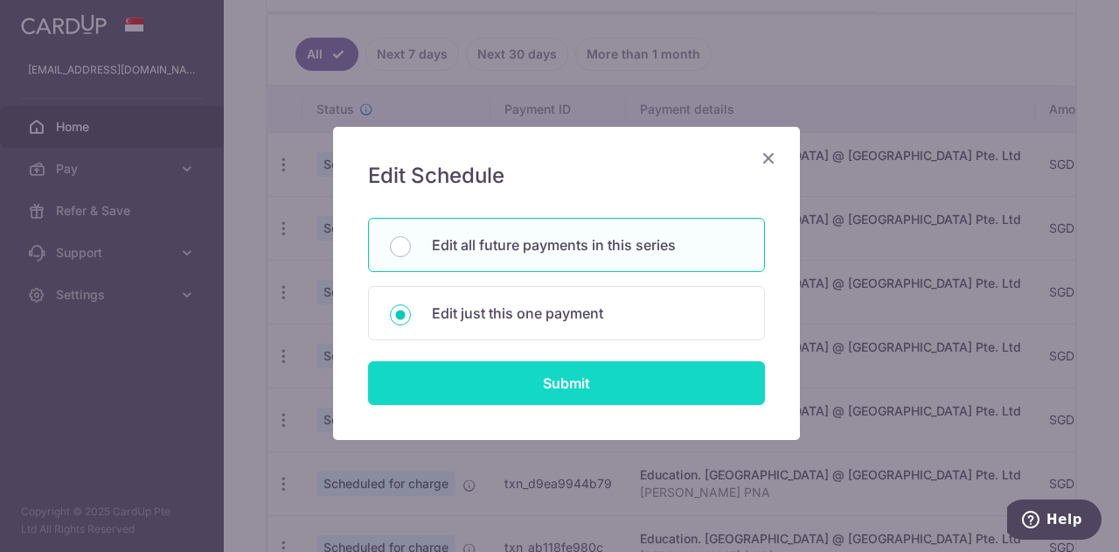
click at [501, 386] on input "Submit" at bounding box center [566, 383] width 397 height 44
radio input "true"
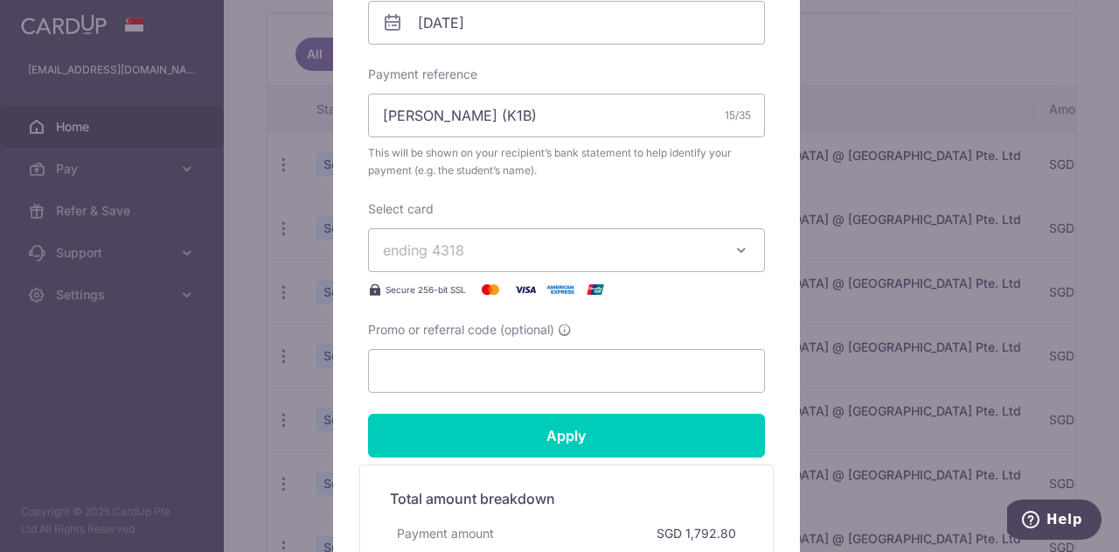
scroll to position [671, 0]
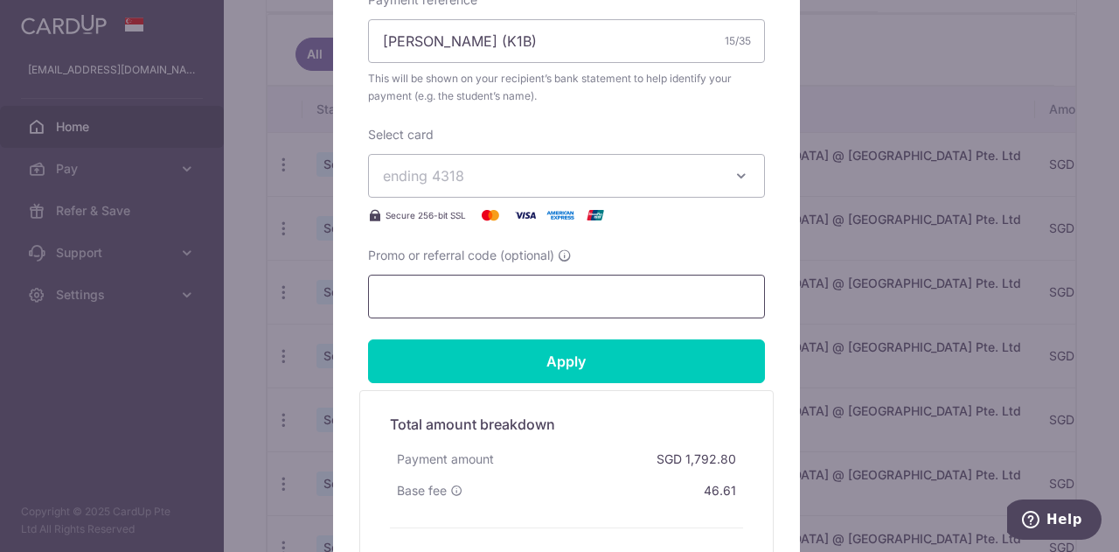
click at [497, 293] on input "Promo or referral code (optional)" at bounding box center [566, 297] width 397 height 44
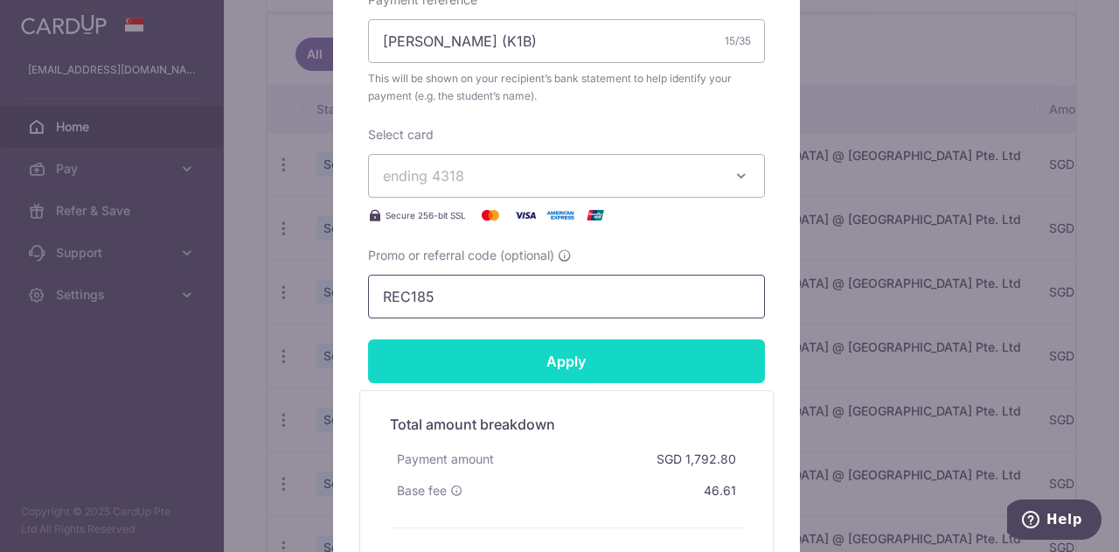
type input "REC185"
click at [528, 357] on input "Apply" at bounding box center [566, 361] width 397 height 44
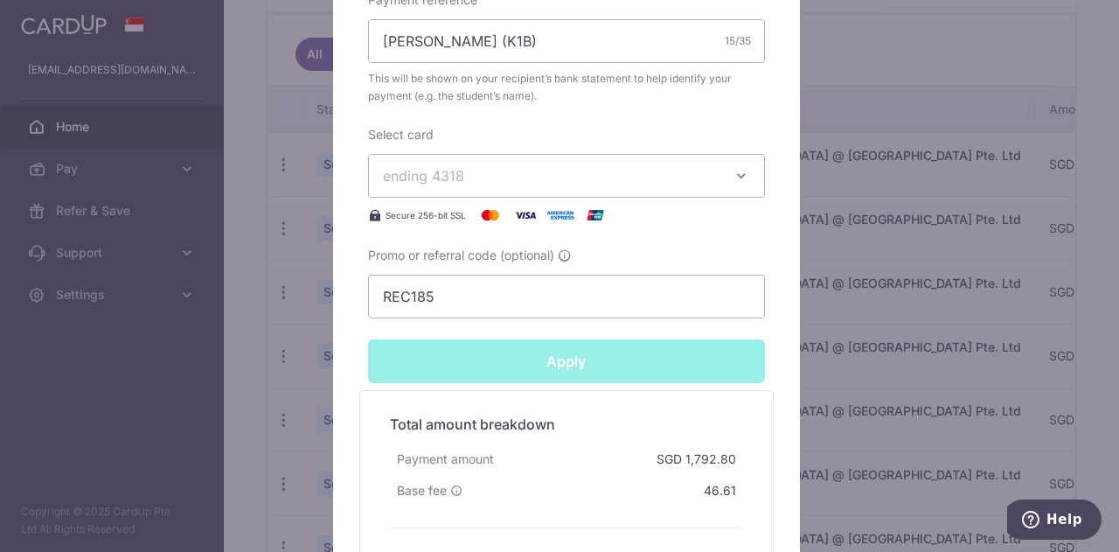
type input "Successfully Applied"
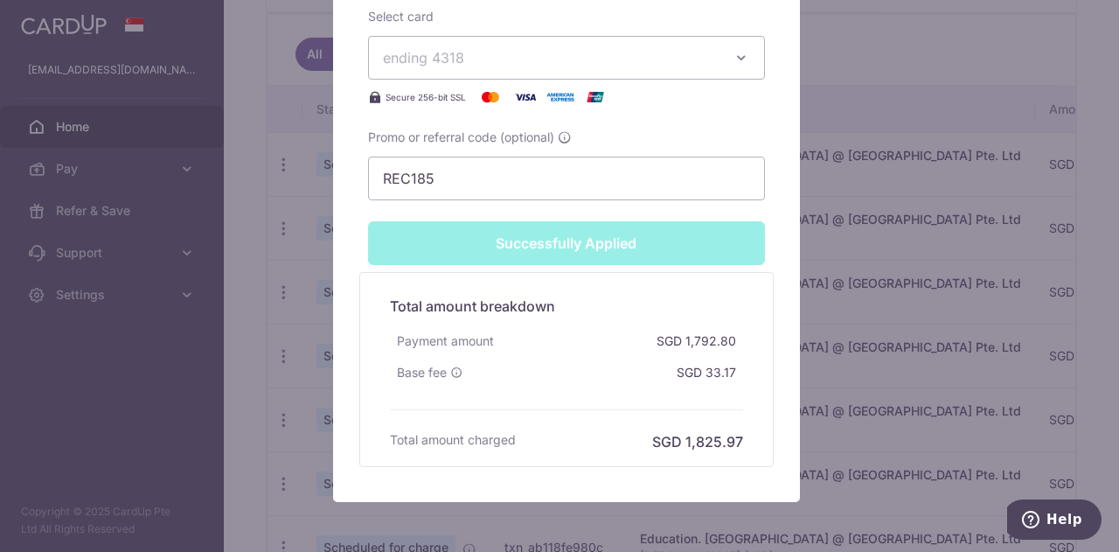
scroll to position [921, 0]
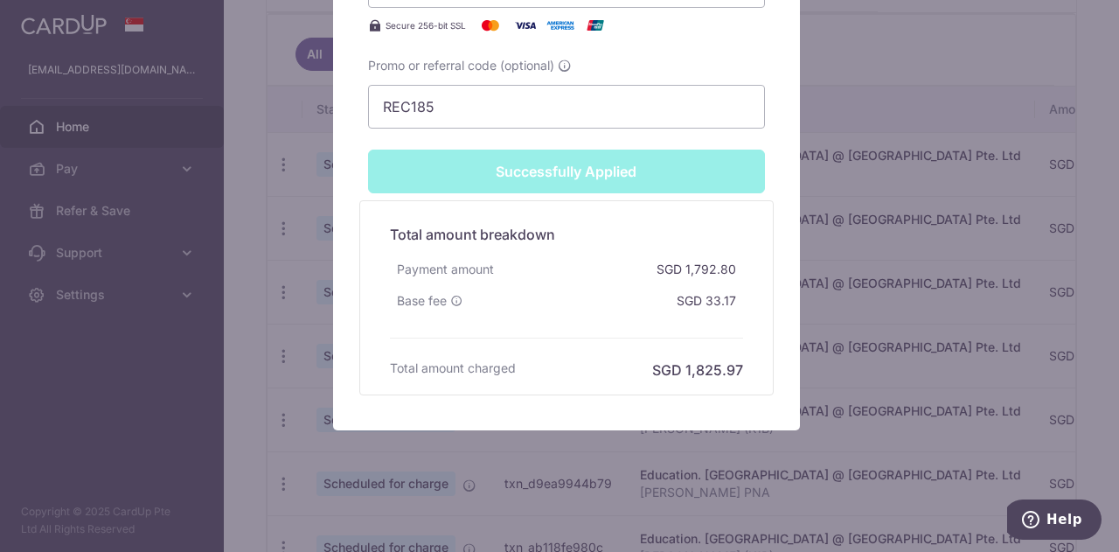
click at [916, 276] on div "Edit payment By clicking apply, you will make changes to all 4 payments to Mulb…" at bounding box center [559, 276] width 1119 height 552
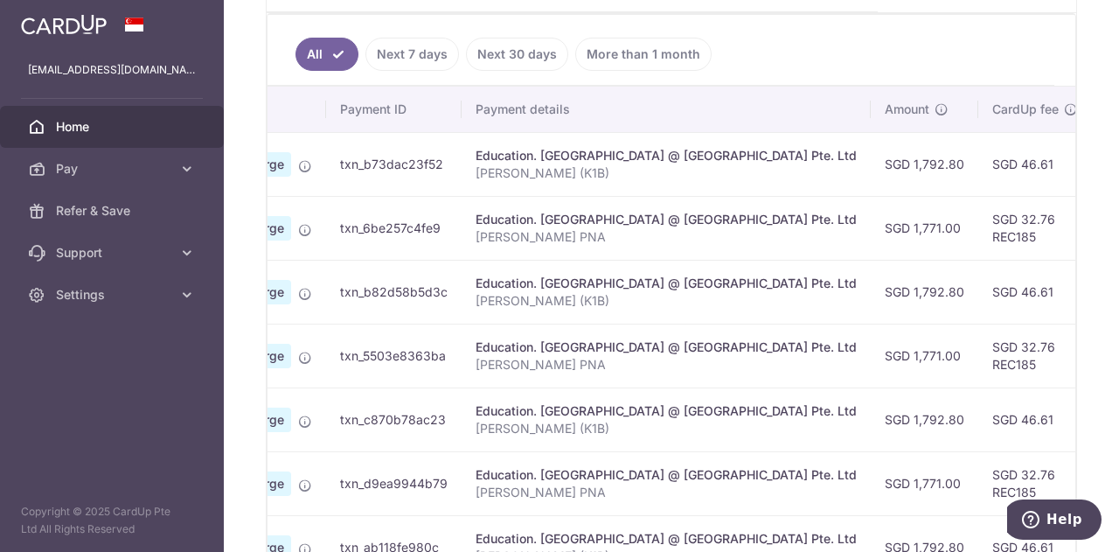
scroll to position [0, 205]
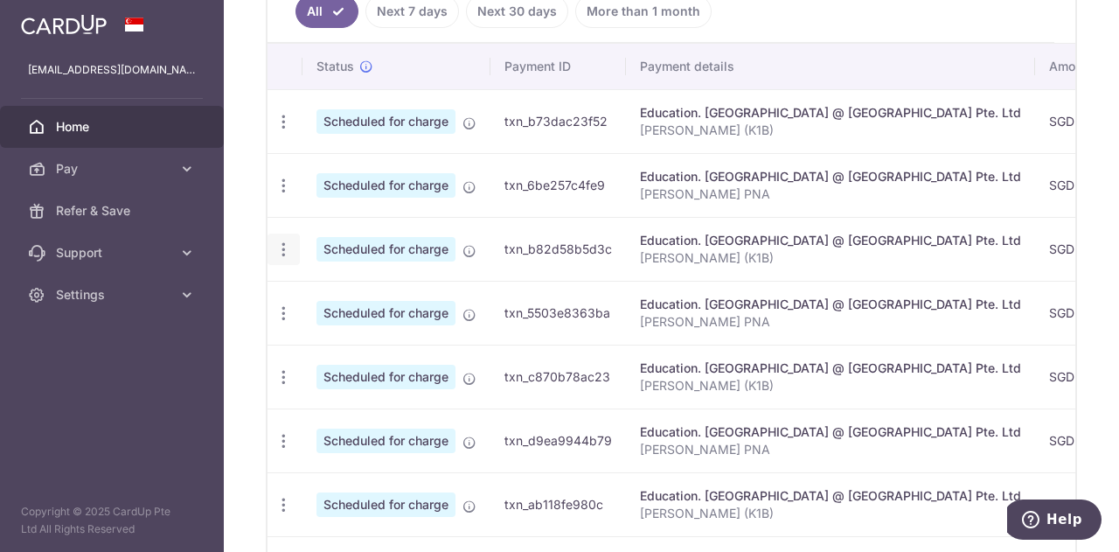
click at [283, 131] on icon "button" at bounding box center [284, 122] width 18 height 18
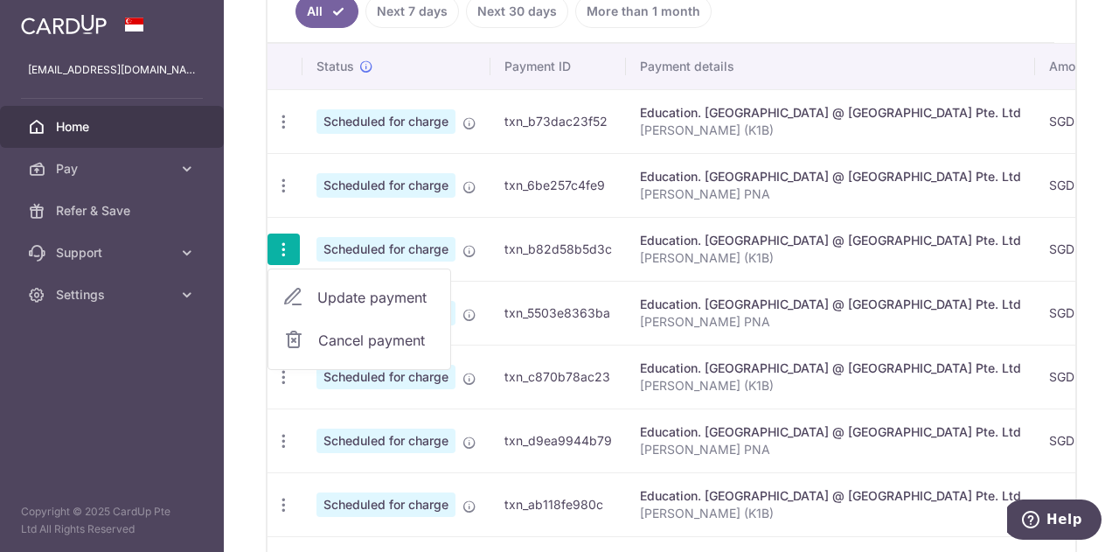
click at [333, 296] on span "Update payment" at bounding box center [376, 297] width 119 height 21
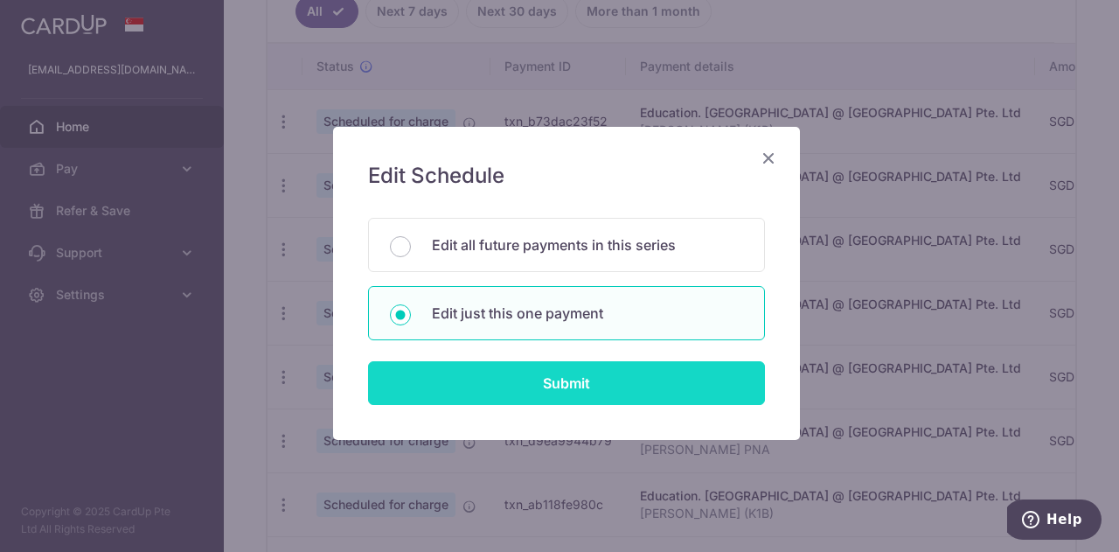
click at [430, 379] on input "Submit" at bounding box center [566, 383] width 397 height 44
radio input "true"
type input "1,792.80"
type input "[DATE]"
type input "[PERSON_NAME] (K1B)"
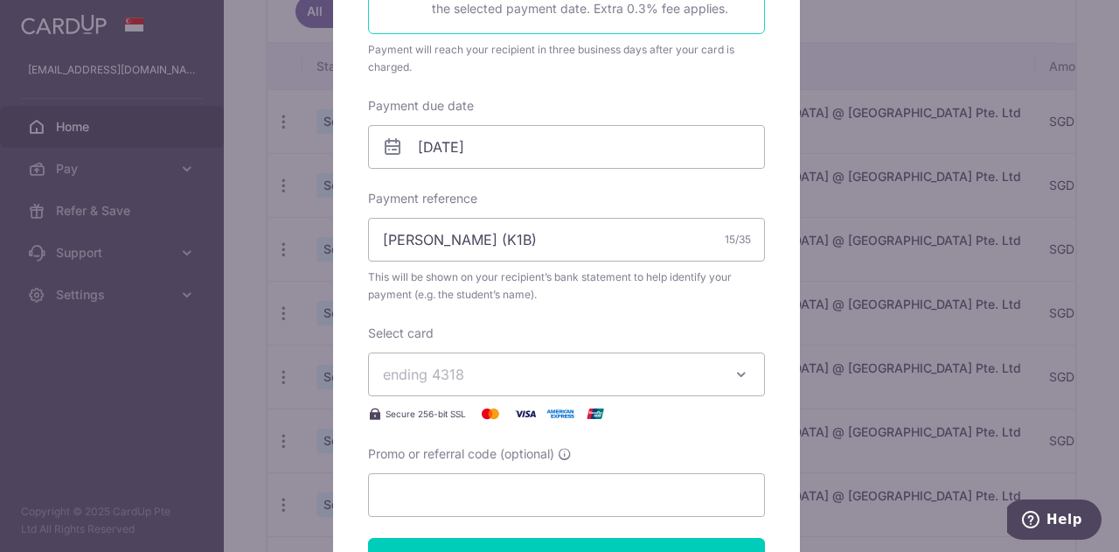
scroll to position [476, 0]
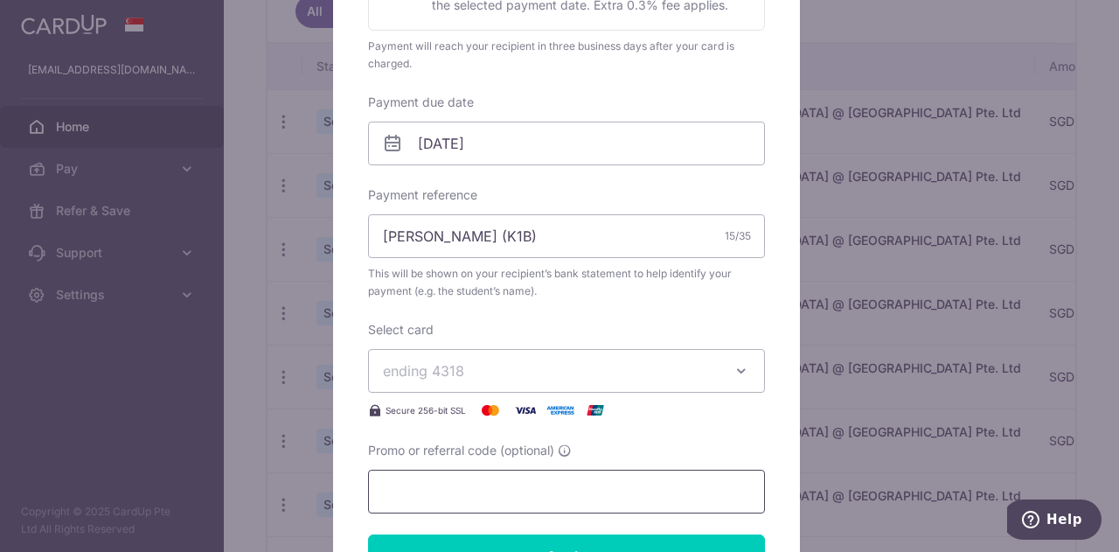
click at [501, 487] on input "Promo or referral code (optional)" at bounding box center [566, 491] width 397 height 44
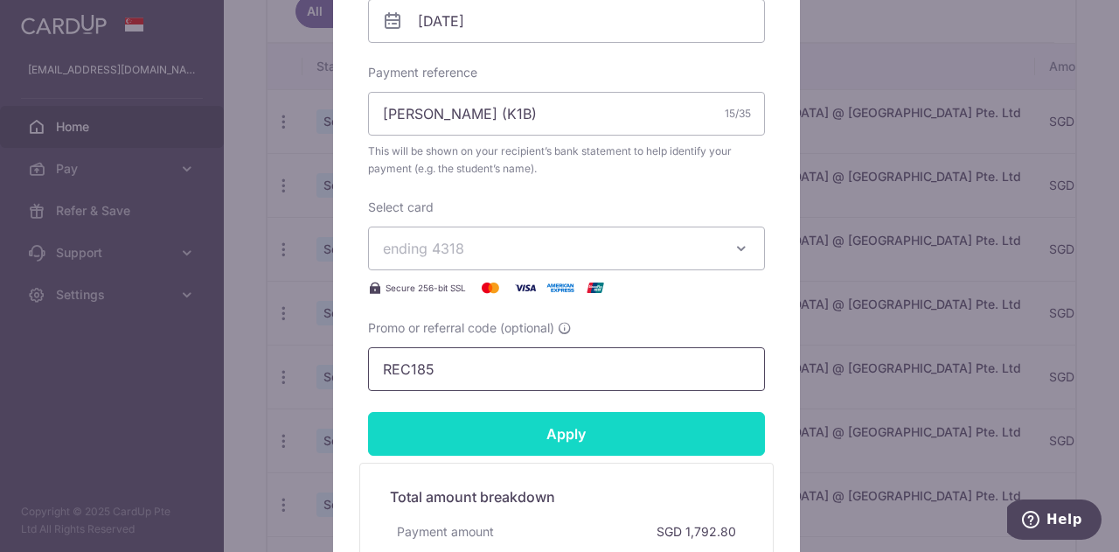
type input "REC185"
click at [558, 431] on input "Apply" at bounding box center [566, 434] width 397 height 44
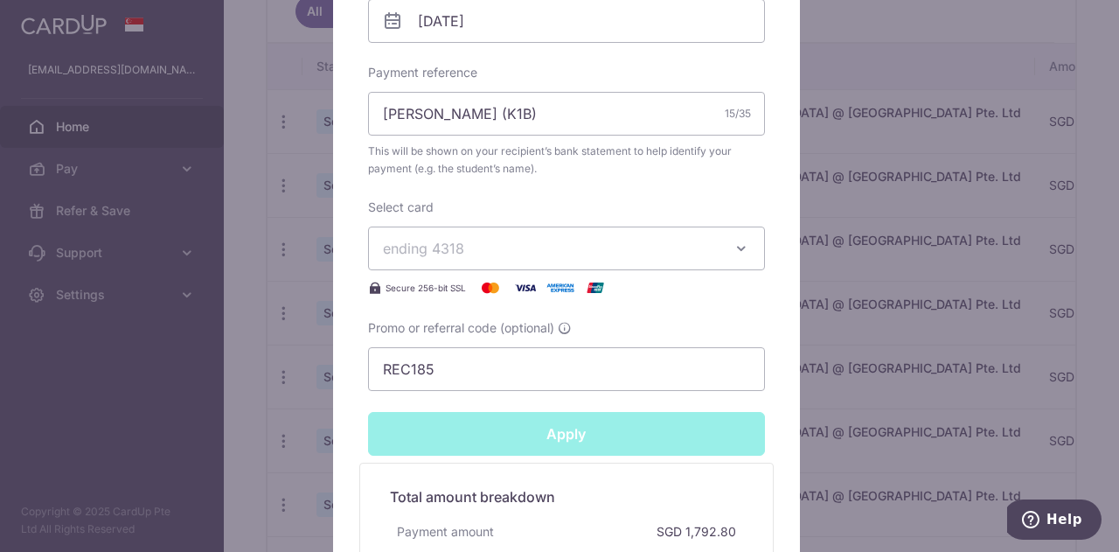
type input "Successfully Applied"
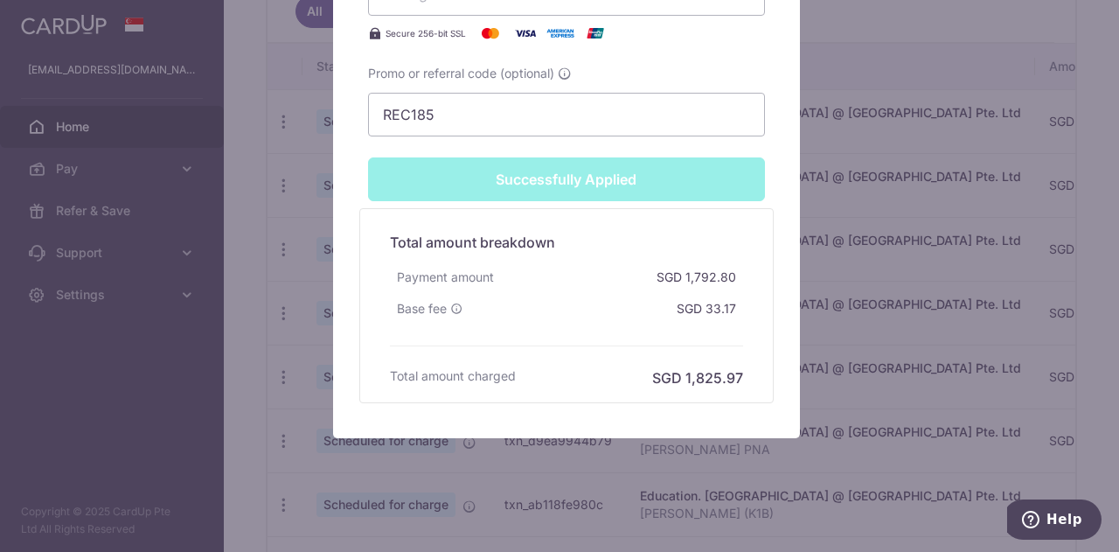
scroll to position [921, 0]
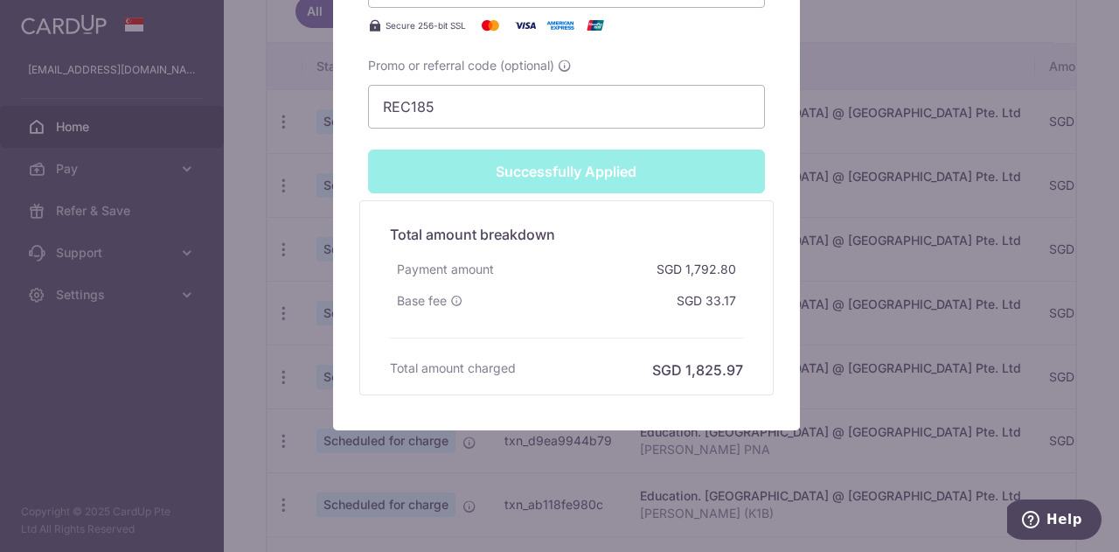
click at [928, 294] on div "Edit payment By clicking apply, you will make changes to all payments to Mulber…" at bounding box center [559, 276] width 1119 height 552
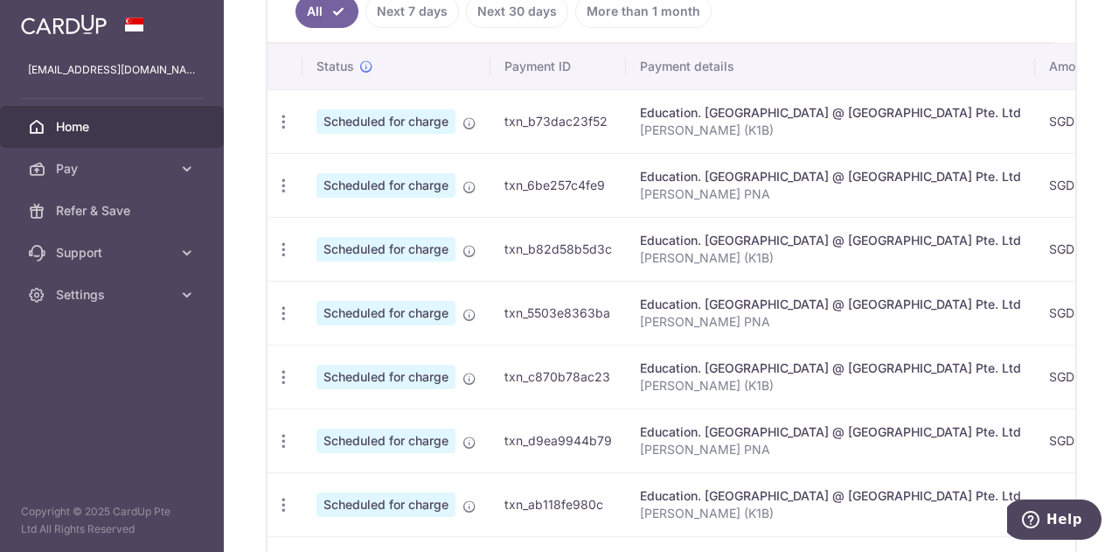
scroll to position [0, 221]
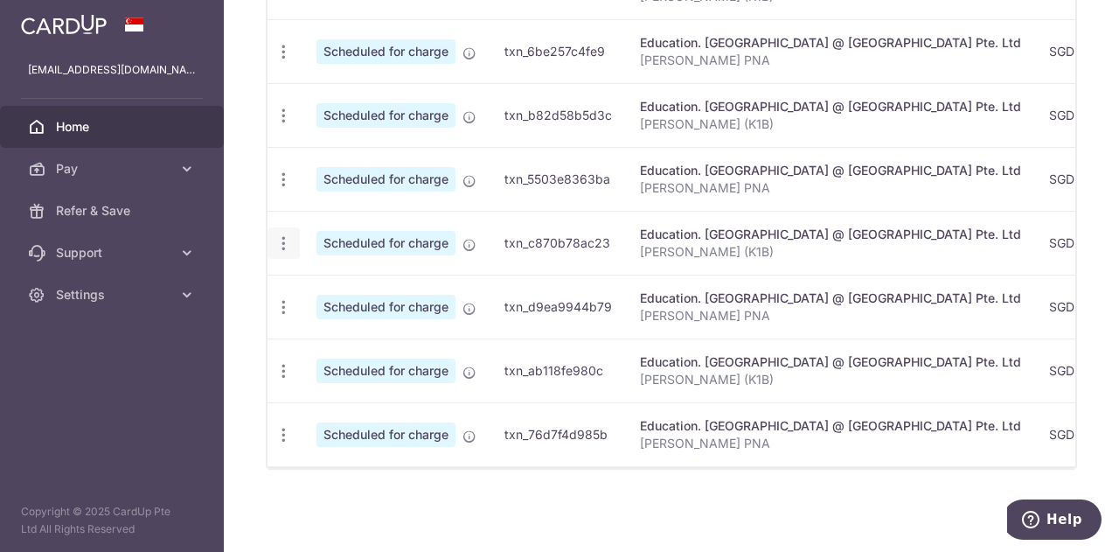
click at [284, 246] on div "Update payment Cancel payment" at bounding box center [284, 243] width 32 height 32
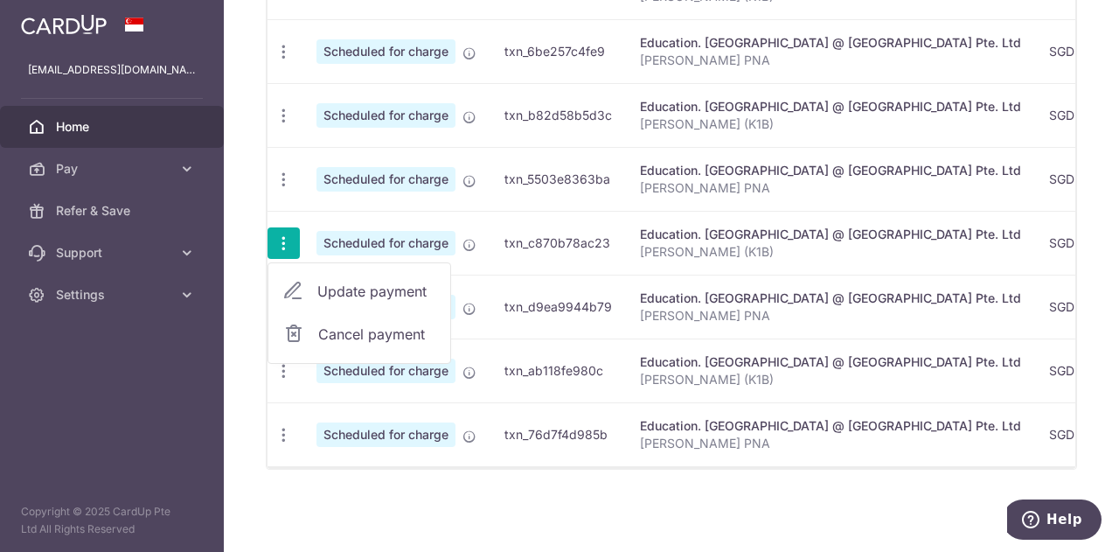
click at [331, 284] on span "Update payment" at bounding box center [376, 291] width 119 height 21
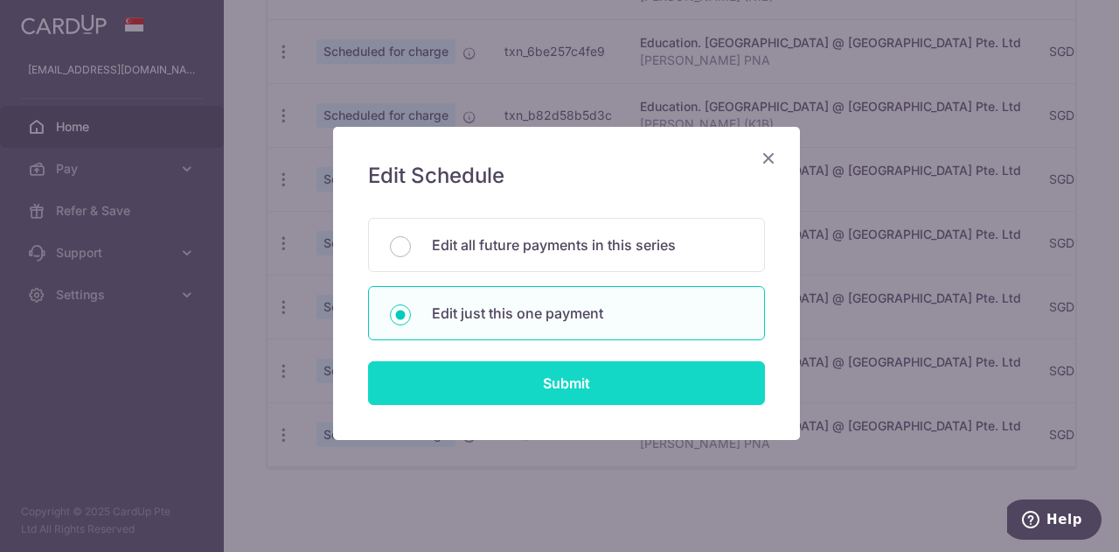
click at [472, 379] on input "Submit" at bounding box center [566, 383] width 397 height 44
radio input "true"
type input "1,792.80"
type input "[DATE]"
type input "[PERSON_NAME] (K1B)"
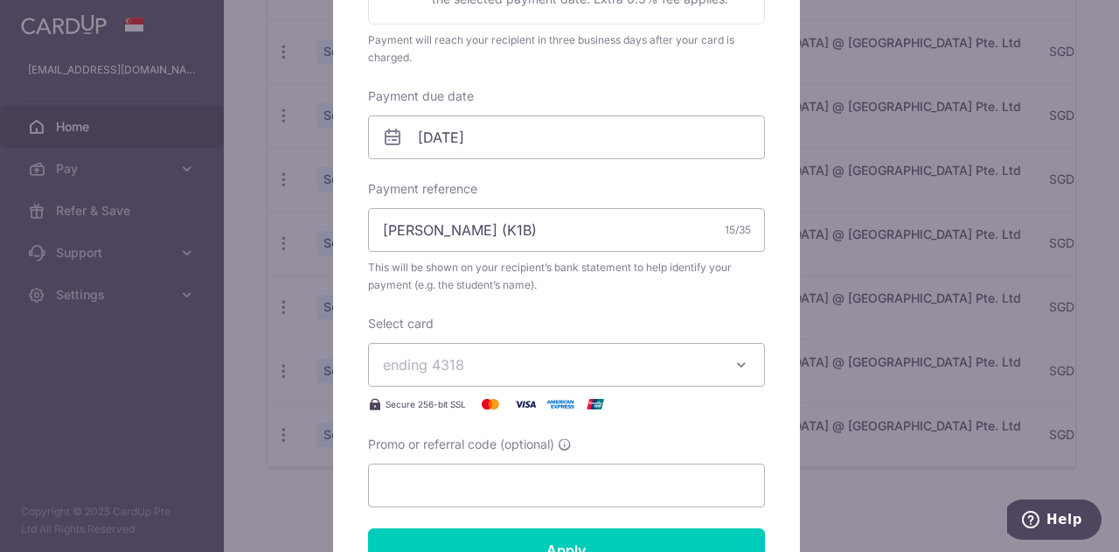
scroll to position [483, 0]
click at [455, 489] on input "Promo or referral code (optional)" at bounding box center [566, 484] width 397 height 44
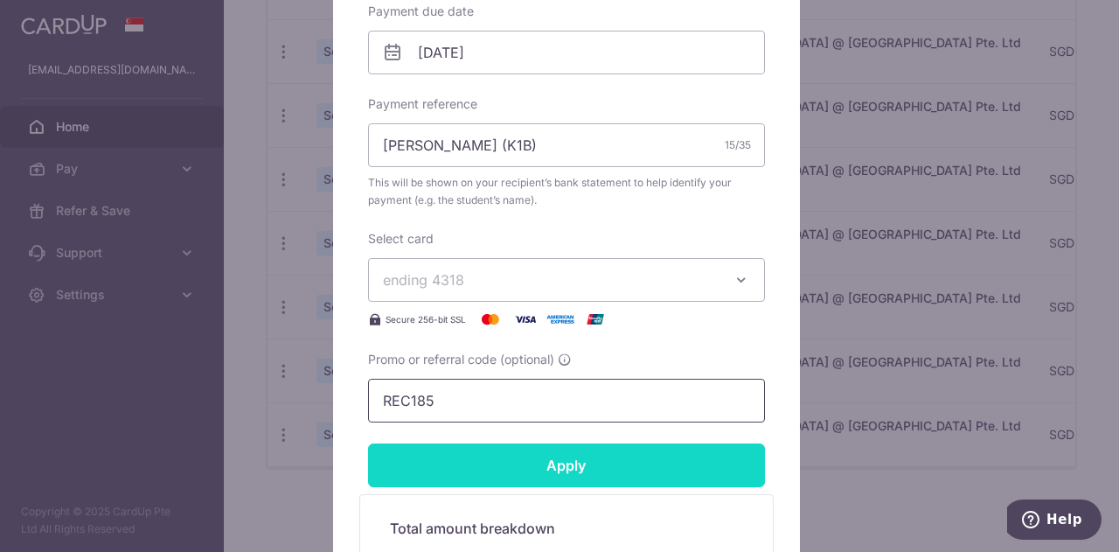
type input "REC185"
click at [499, 471] on input "Apply" at bounding box center [566, 465] width 397 height 44
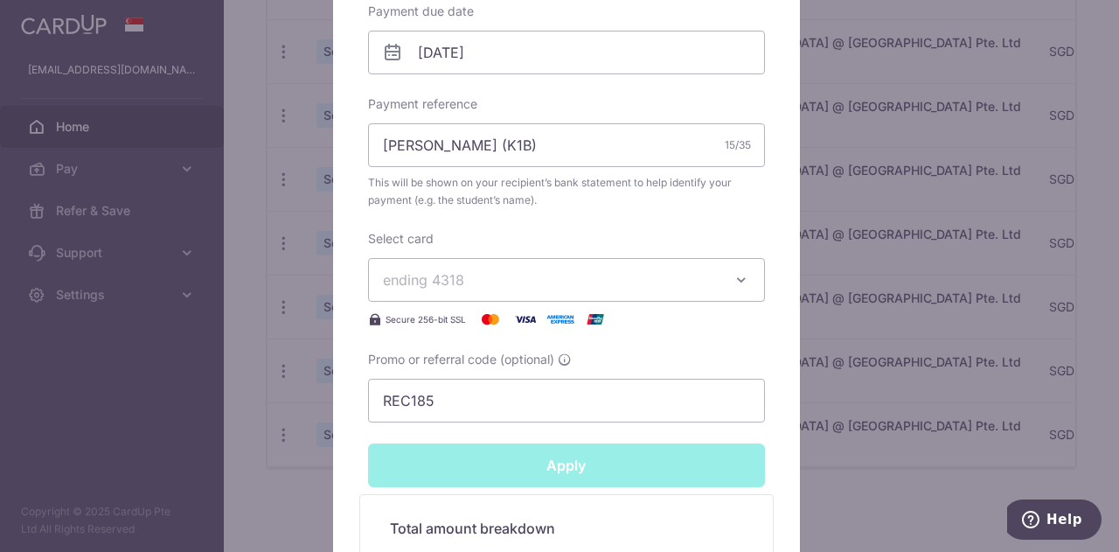
type input "Successfully Applied"
click at [848, 489] on div "Edit payment By clicking apply, you will make changes to all payments to Mulber…" at bounding box center [559, 276] width 1119 height 552
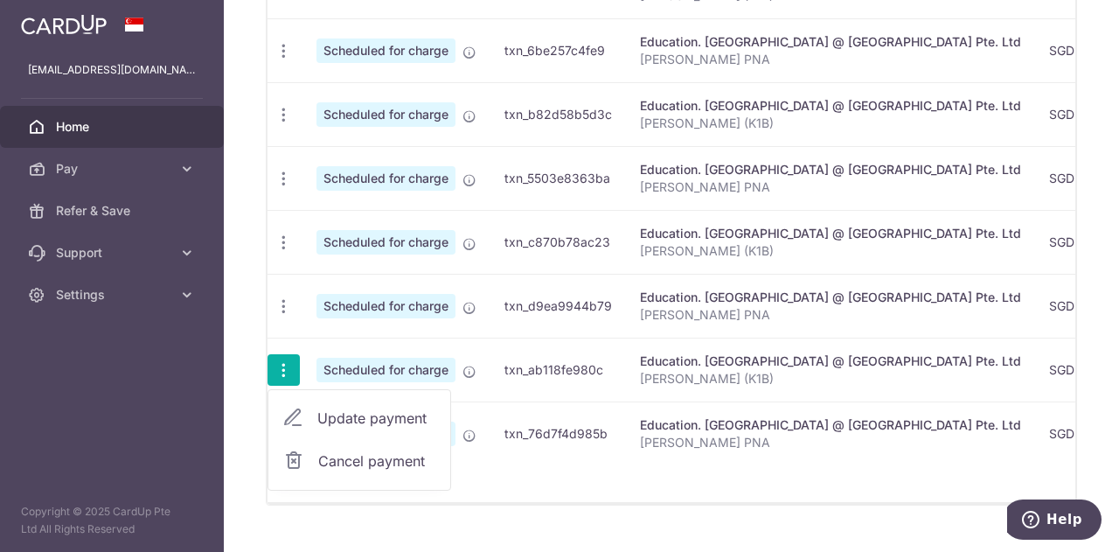
click at [344, 407] on span "Update payment" at bounding box center [376, 417] width 119 height 21
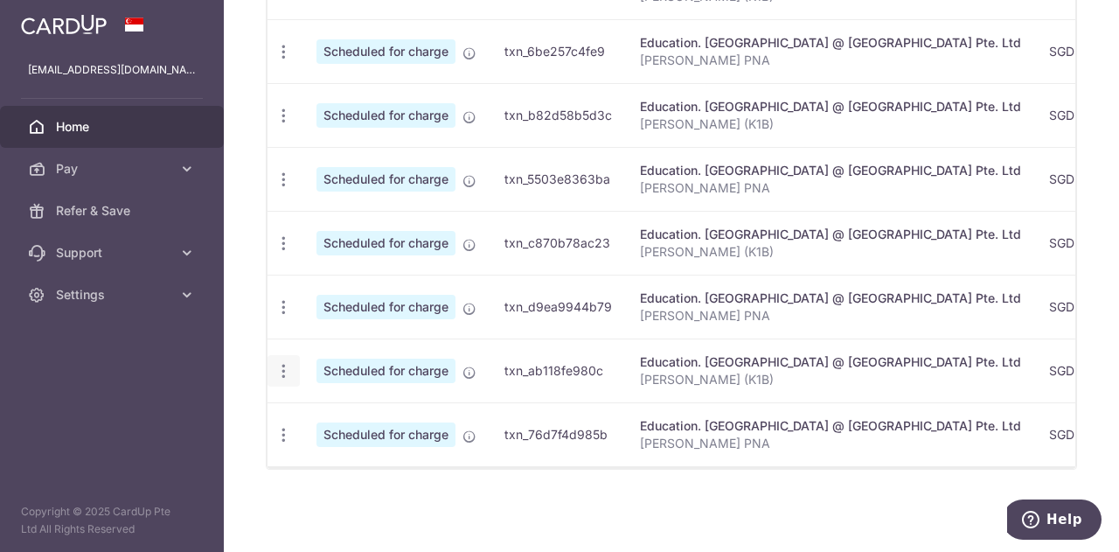
radio input "true"
type input "1,792.80"
type input "[DATE]"
type input "[PERSON_NAME] (K1B)"
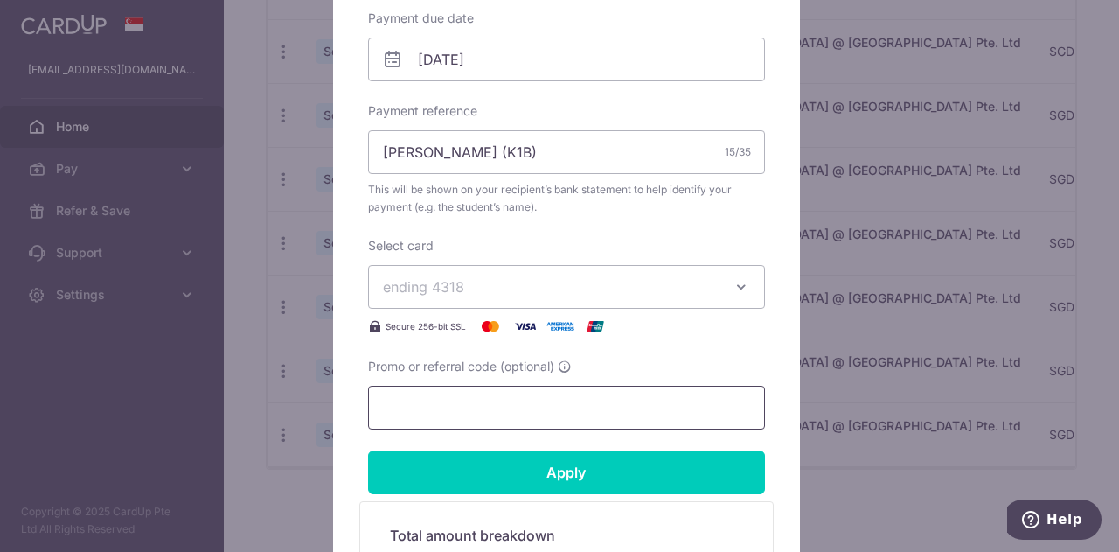
scroll to position [561, 0]
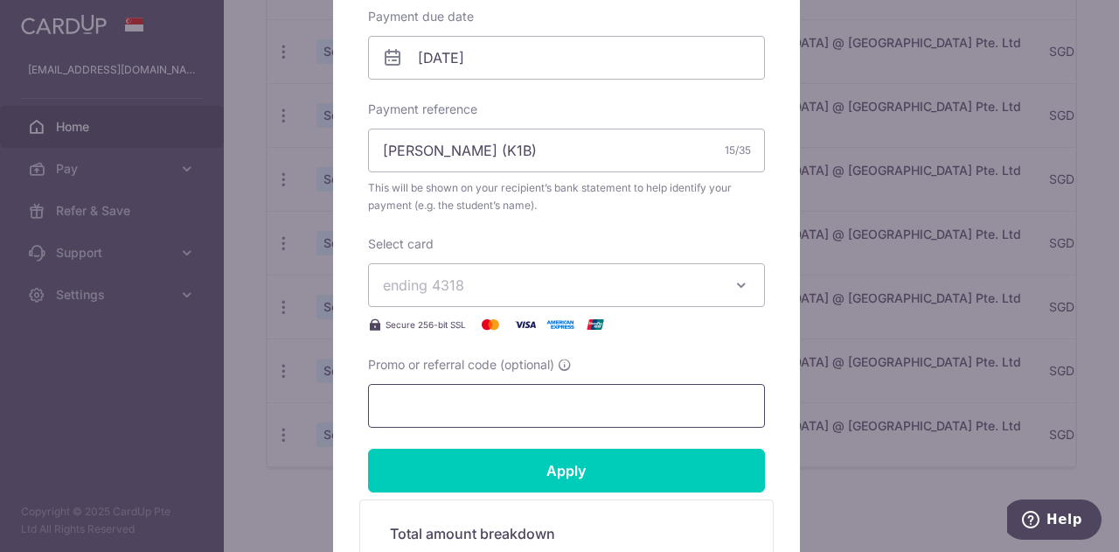
click at [442, 412] on input "Promo or referral code (optional)" at bounding box center [566, 406] width 397 height 44
type input "1"
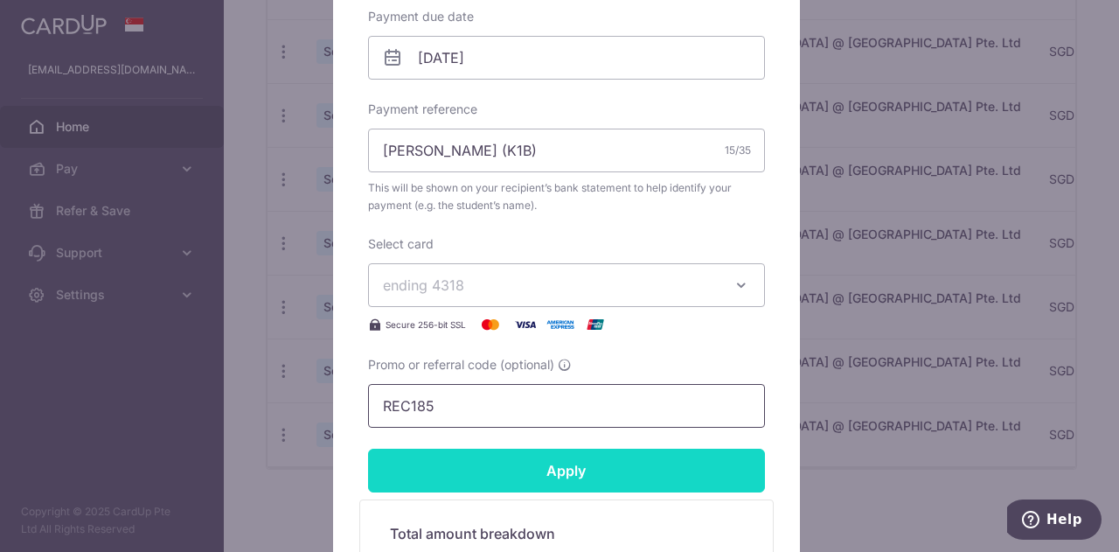
type input "REC185"
click at [474, 468] on input "Apply" at bounding box center [566, 471] width 397 height 44
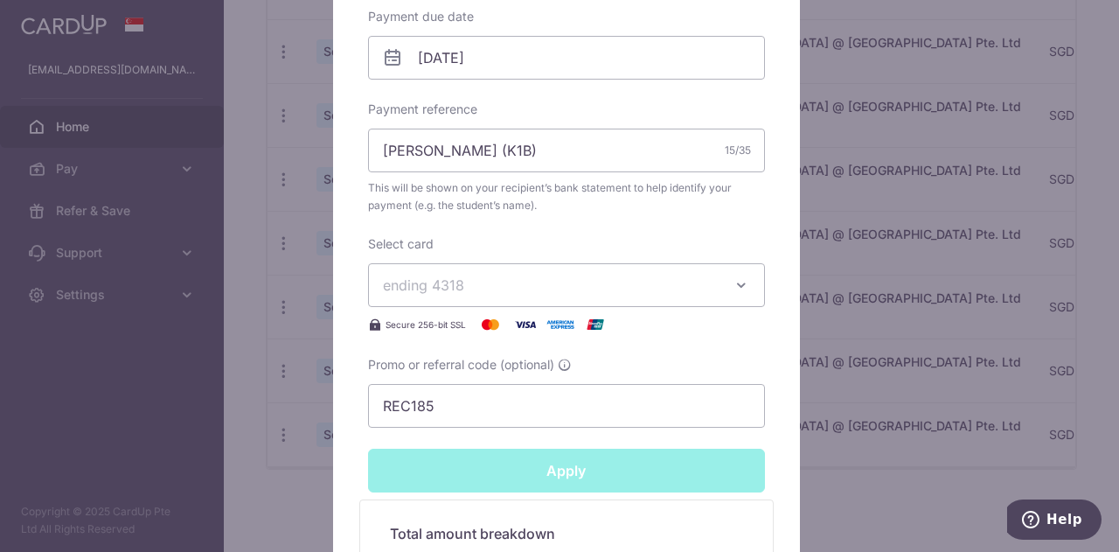
type input "Successfully Applied"
click at [465, 400] on input "REC185" at bounding box center [566, 407] width 397 height 44
drag, startPoint x: 465, startPoint y: 400, endPoint x: 334, endPoint y: 404, distance: 131.2
click at [334, 404] on div "Edit payment By clicking apply, you will make changes to all payments to [GEOGR…" at bounding box center [566, 117] width 467 height 1225
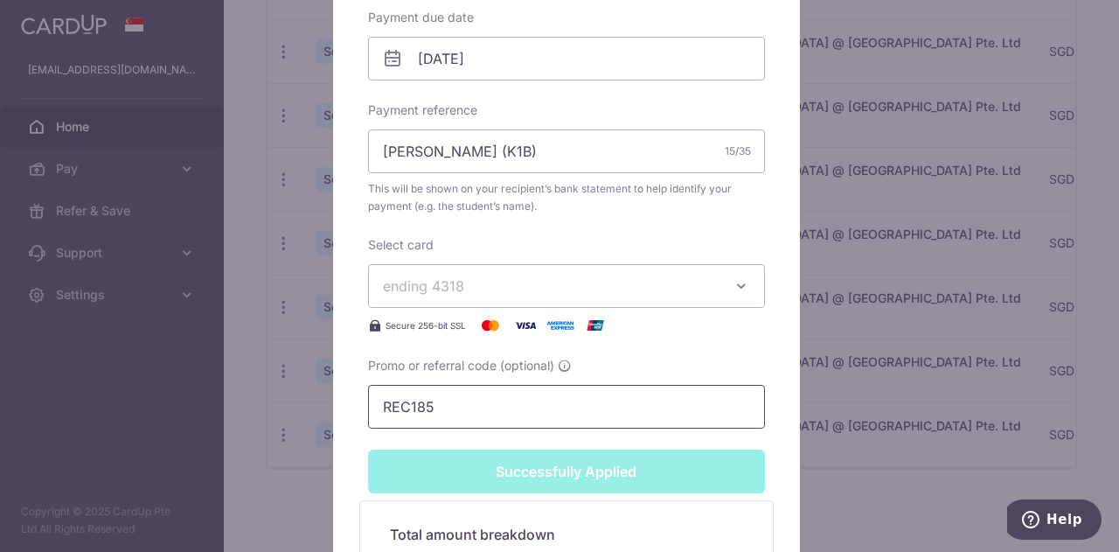
type input "M"
type input "Apply"
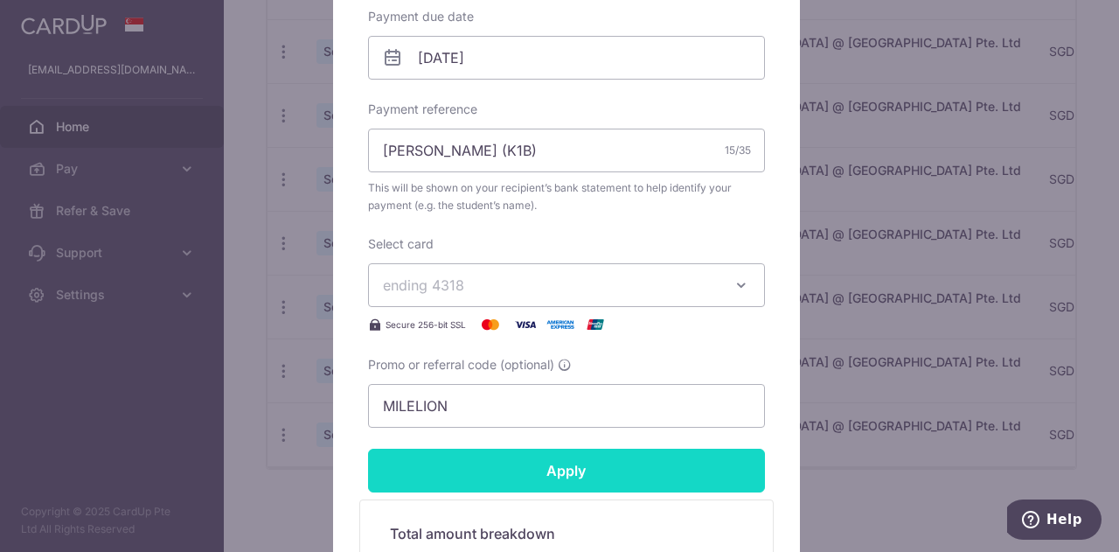
click at [444, 480] on input "Apply" at bounding box center [566, 471] width 397 height 44
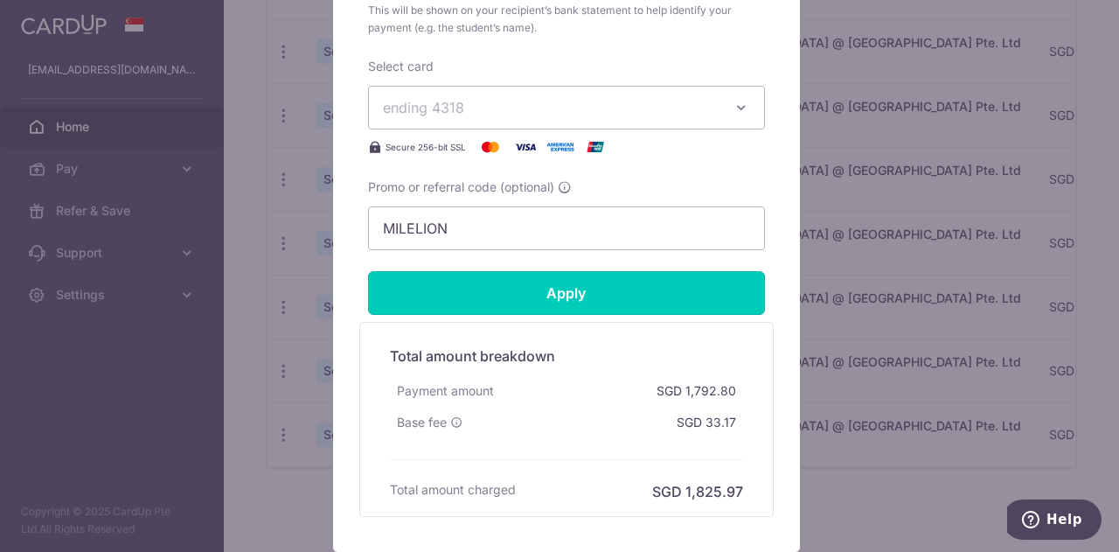
scroll to position [740, 0]
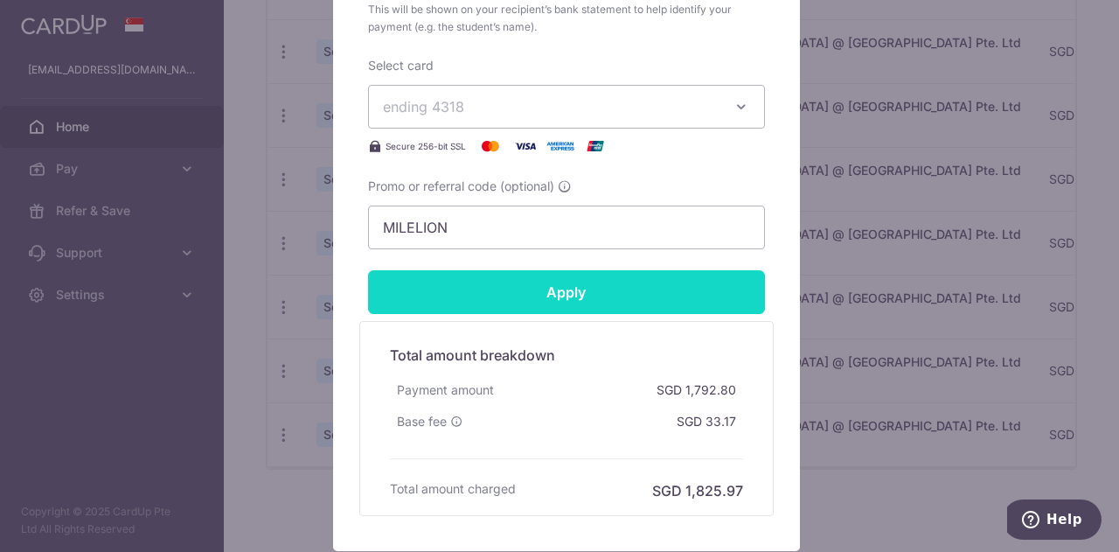
click at [614, 290] on input "Apply" at bounding box center [566, 292] width 397 height 44
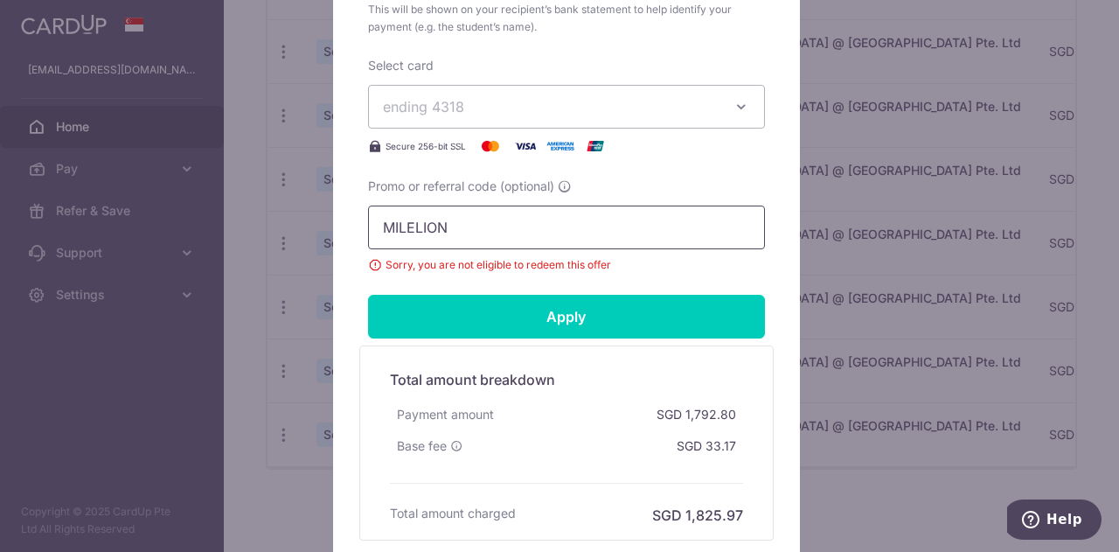
drag, startPoint x: 470, startPoint y: 233, endPoint x: 358, endPoint y: 230, distance: 112.8
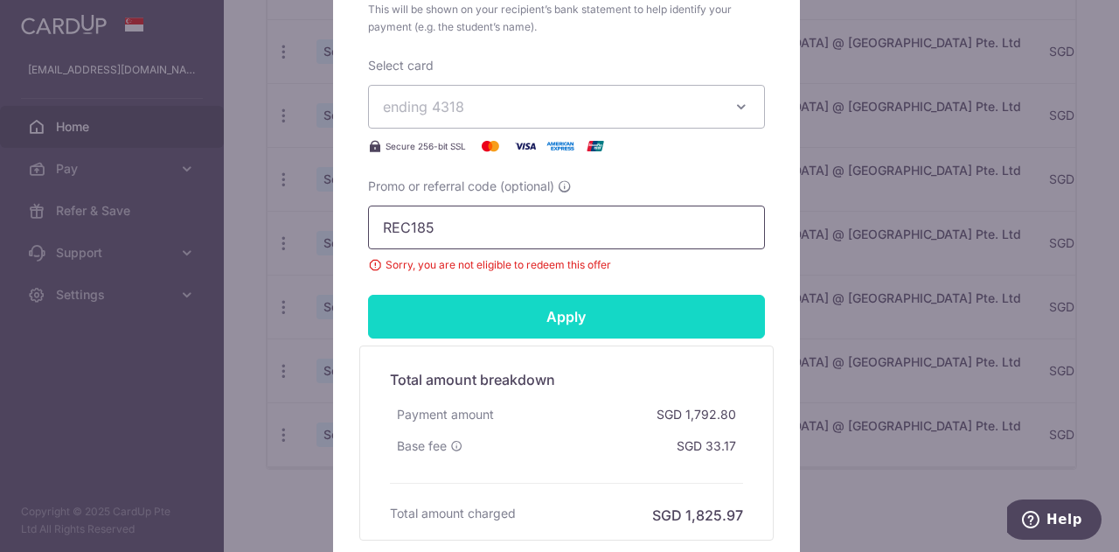
type input "REC185"
click at [447, 310] on input "Apply" at bounding box center [566, 317] width 397 height 44
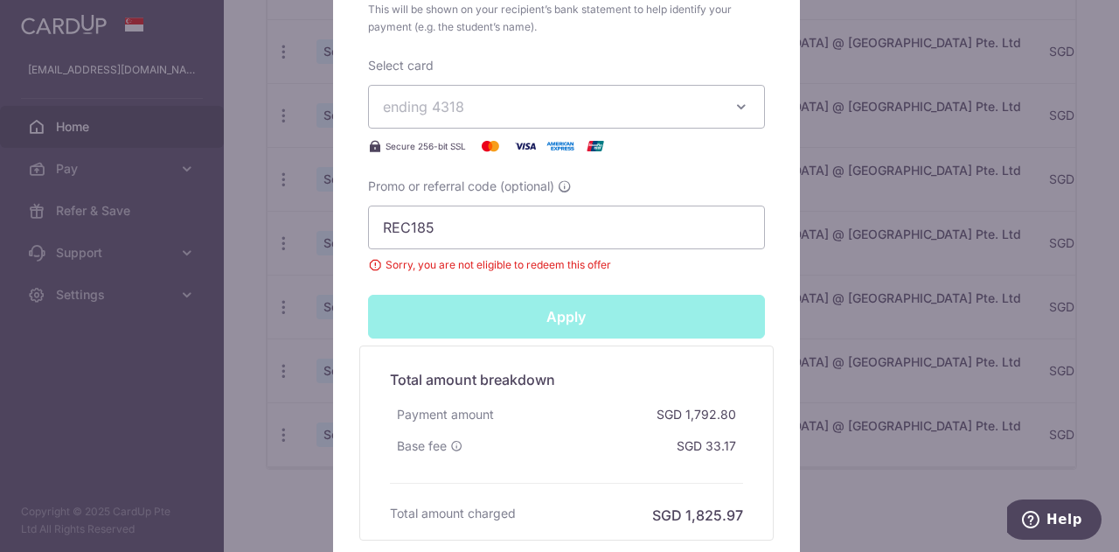
type input "Successfully Applied"
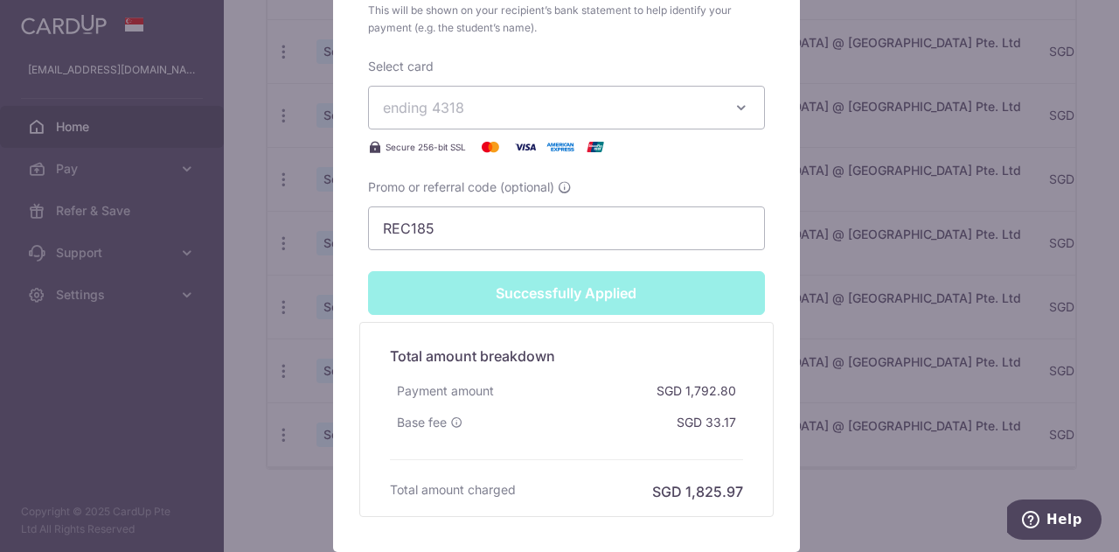
click at [804, 357] on div "Edit payment By clicking apply, you will make changes to all payments to Mulber…" at bounding box center [559, 276] width 1119 height 552
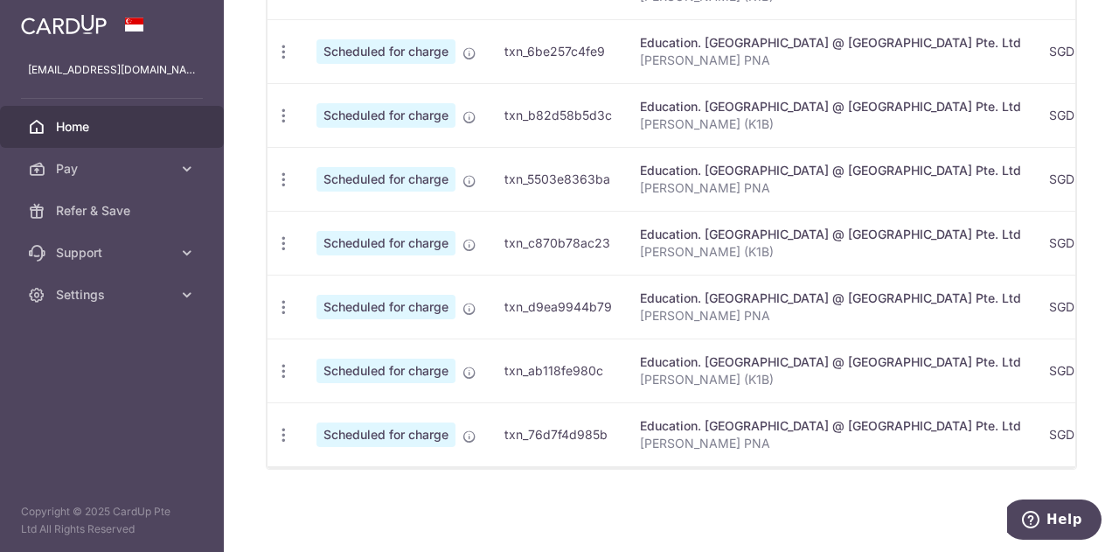
scroll to position [0, 0]
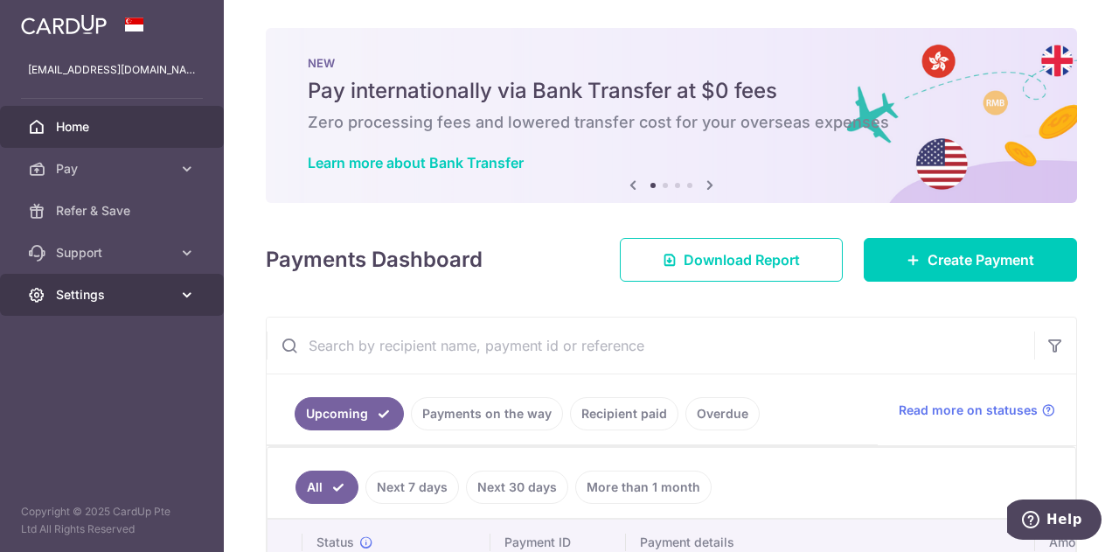
click at [73, 296] on span "Settings" at bounding box center [113, 294] width 115 height 17
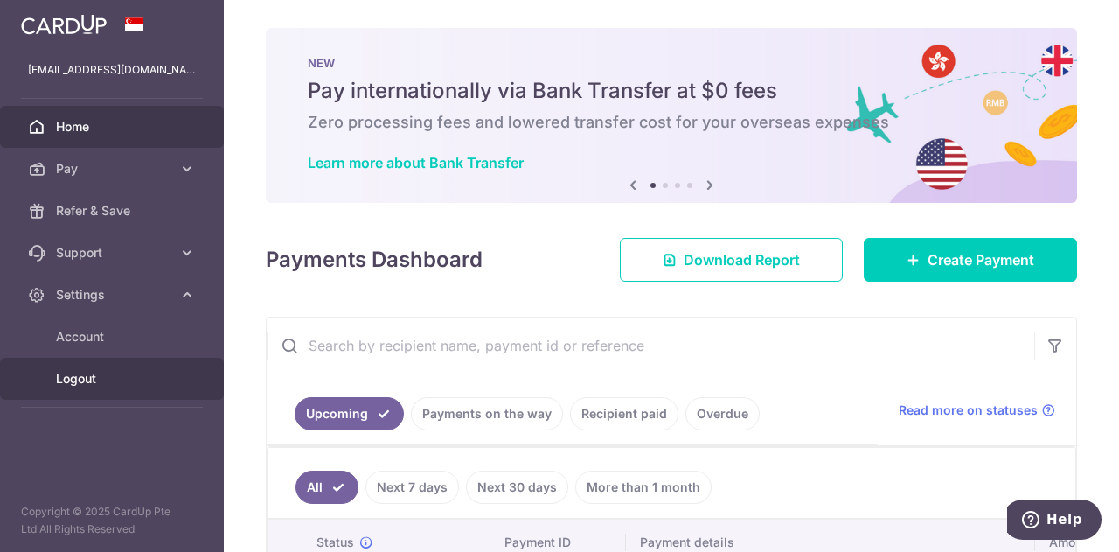
click at [98, 382] on span "Logout" at bounding box center [113, 378] width 115 height 17
